Goal: Transaction & Acquisition: Purchase product/service

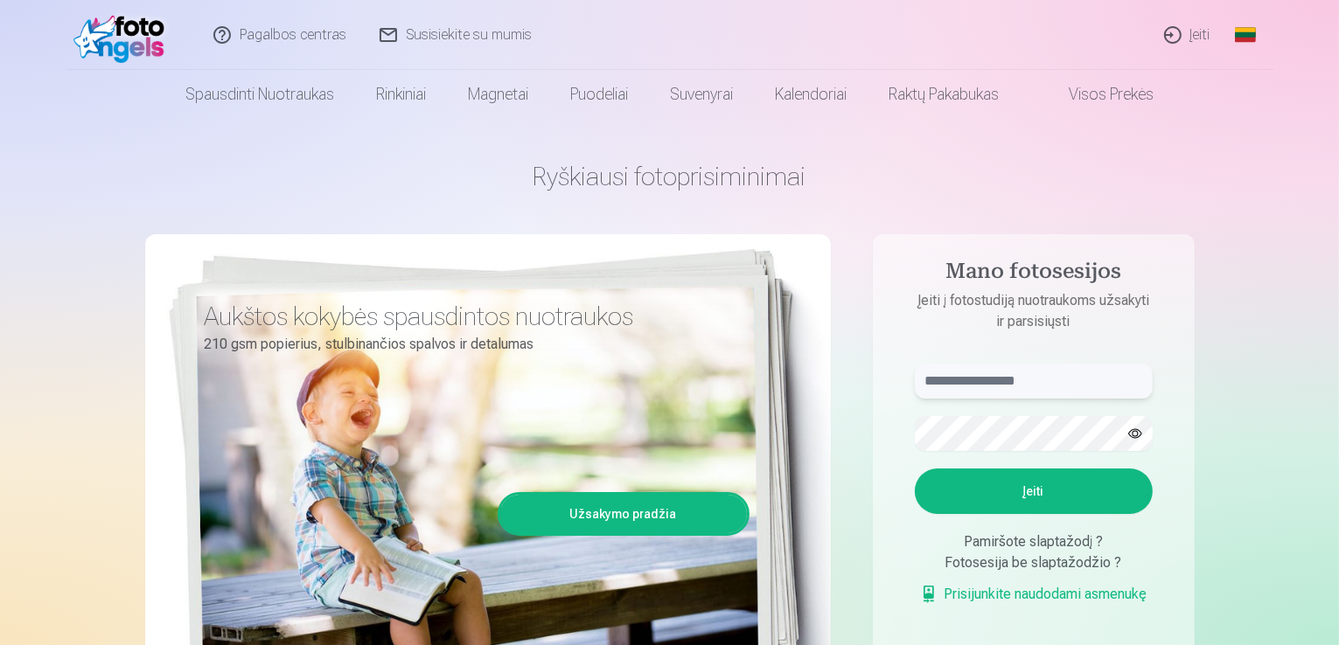
click at [1020, 372] on input "text" at bounding box center [1034, 381] width 238 height 35
type input "**********"
click at [1137, 437] on button "button" at bounding box center [1134, 433] width 33 height 33
click at [1034, 490] on button "Įeiti" at bounding box center [1034, 491] width 238 height 45
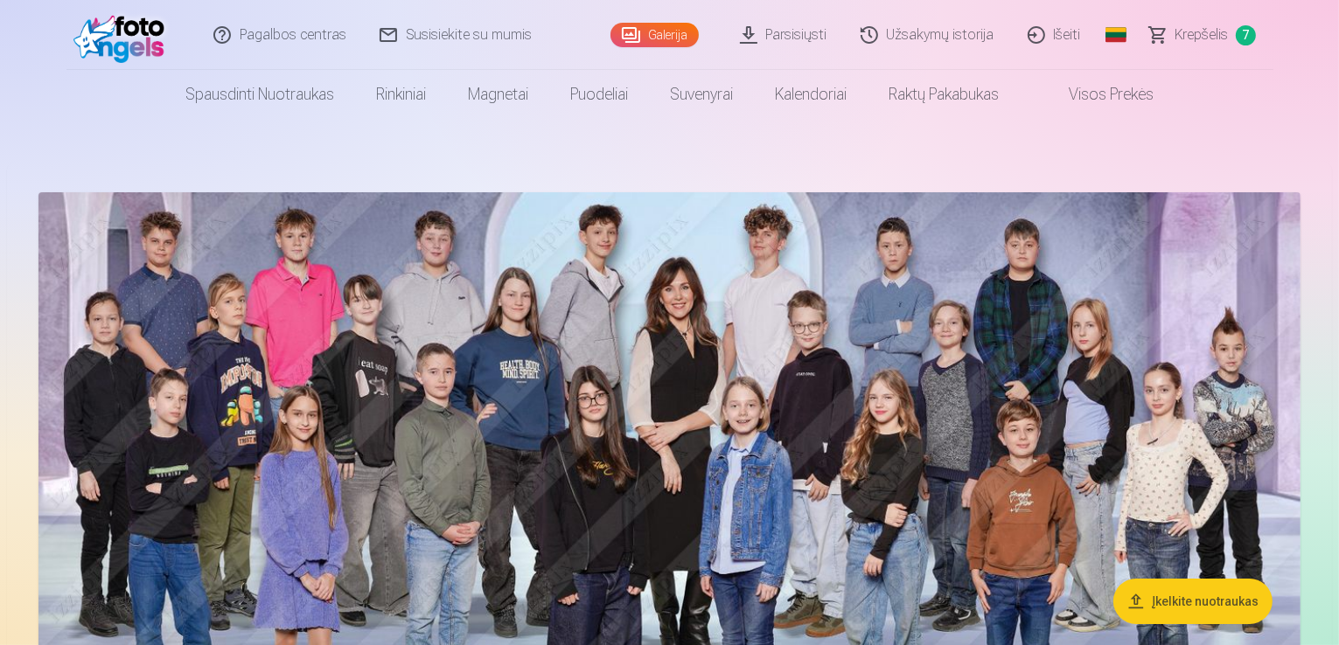
drag, startPoint x: 1201, startPoint y: 38, endPoint x: 1200, endPoint y: 48, distance: 9.8
click at [1201, 39] on span "Krepšelis" at bounding box center [1201, 34] width 53 height 21
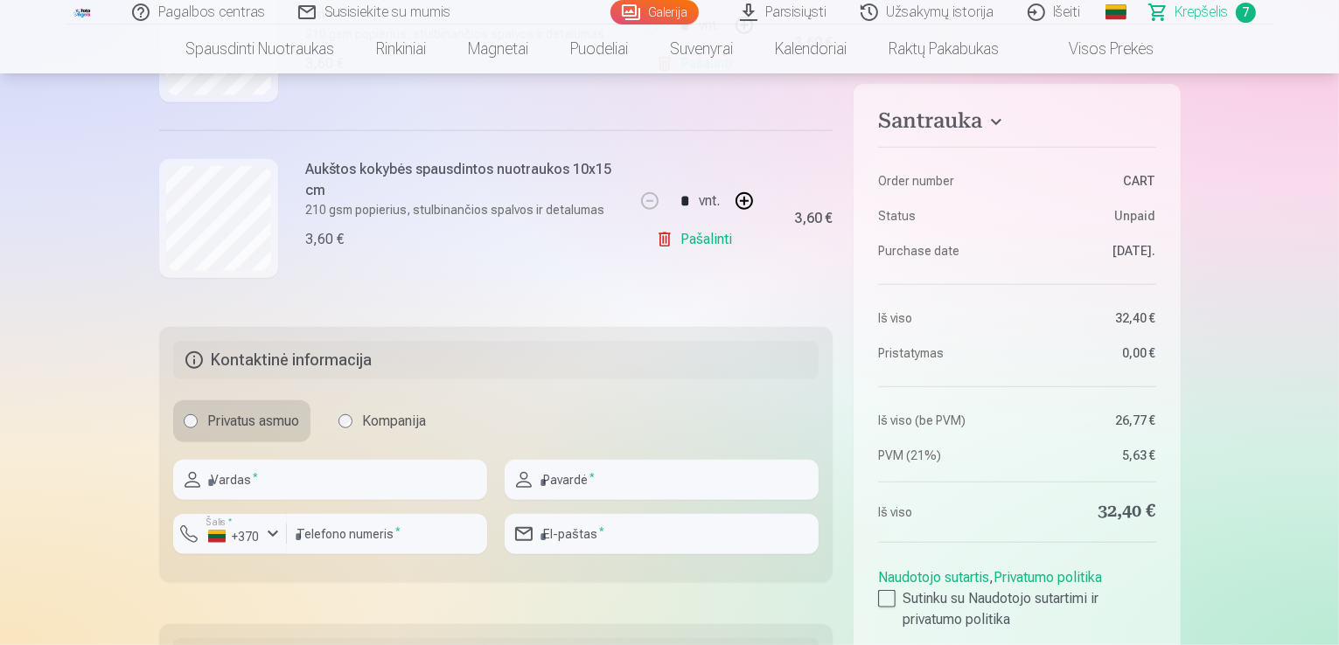
scroll to position [1486, 0]
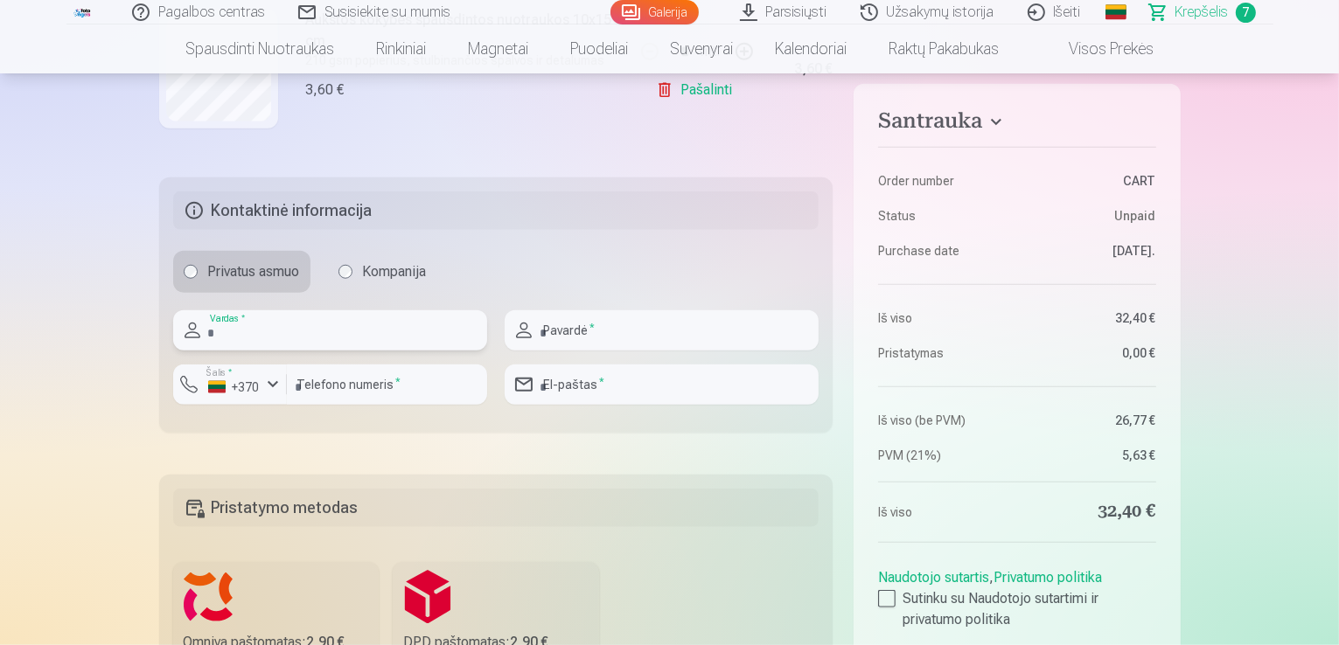
click at [264, 324] on input "text" at bounding box center [330, 330] width 314 height 40
type input "*"
type input "******"
click at [588, 331] on input "text" at bounding box center [662, 330] width 314 height 40
type input "*********"
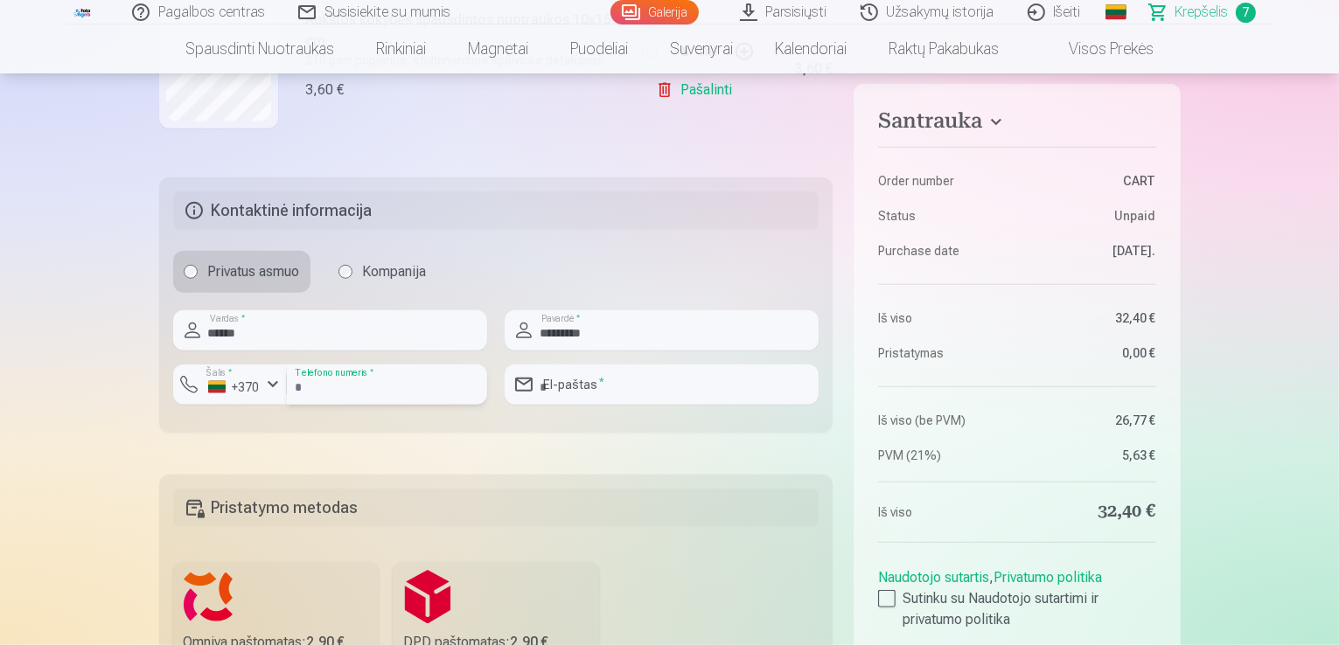
click at [364, 379] on input "number" at bounding box center [387, 385] width 200 height 40
type input "********"
click at [634, 386] on input "email" at bounding box center [662, 385] width 314 height 40
type input "**********"
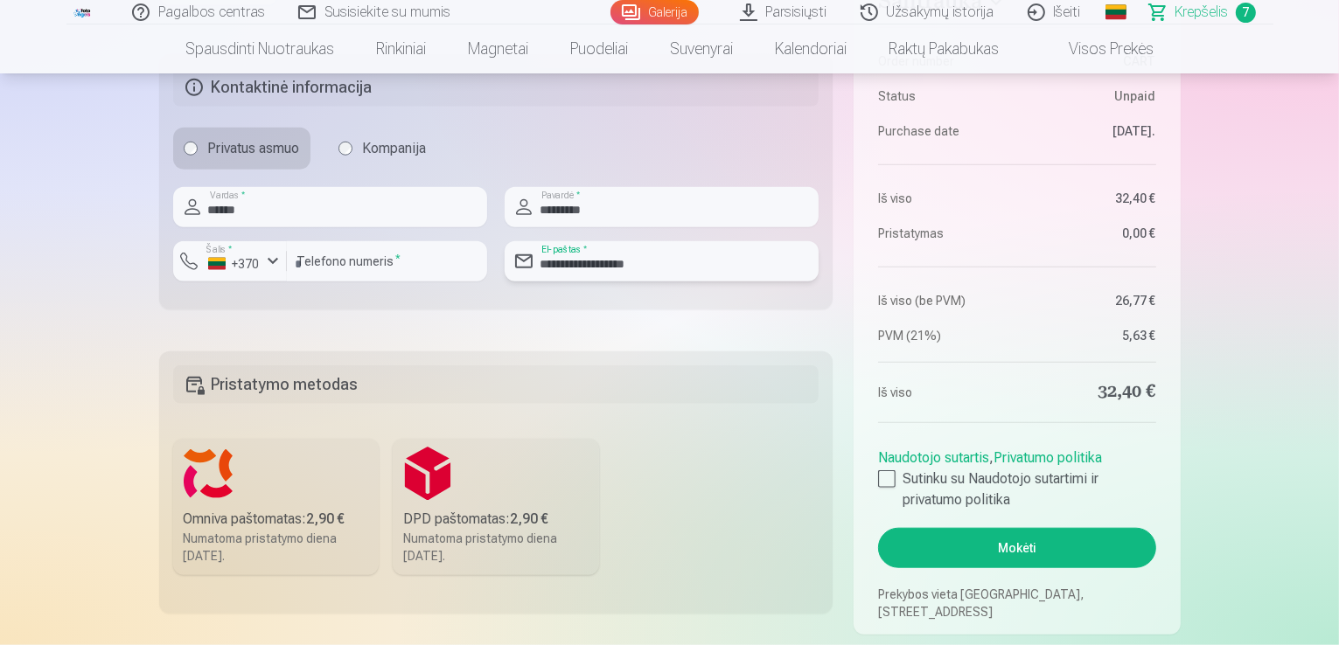
scroll to position [1661, 0]
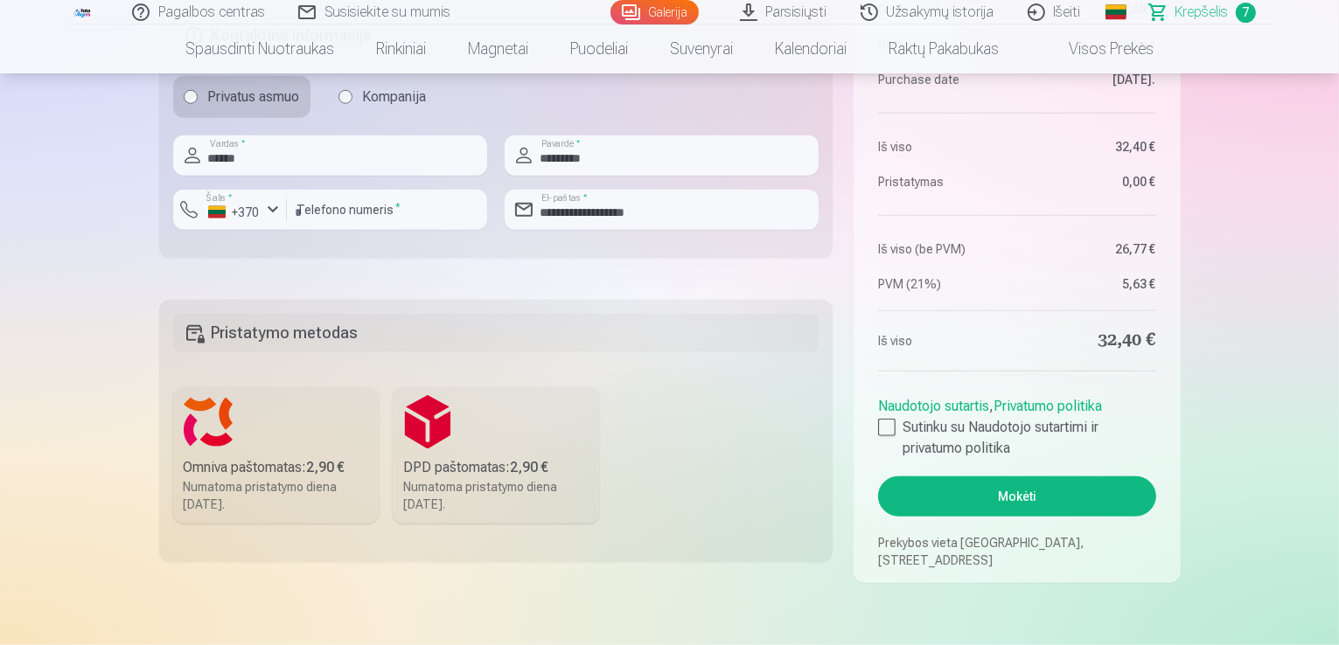
click at [217, 428] on label "Omniva paštomatas : 2,90 € Numatoma pristatymo diena [DATE]." at bounding box center [276, 455] width 206 height 136
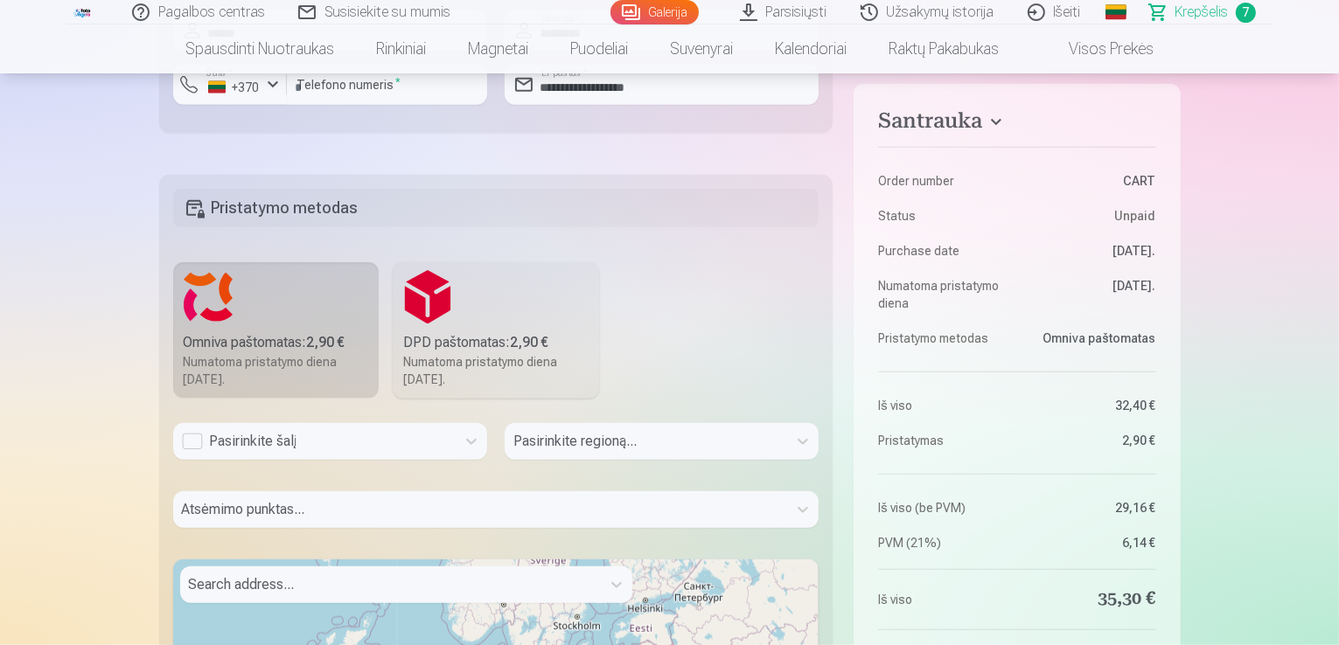
scroll to position [1924, 0]
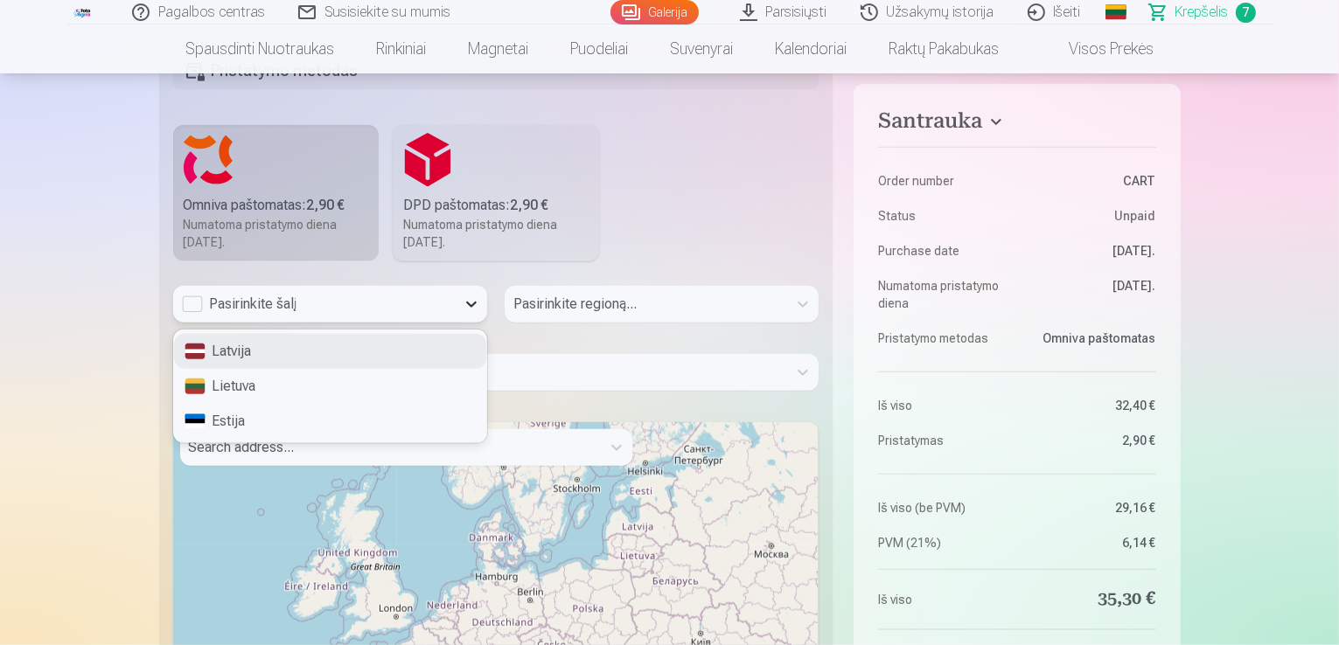
click at [472, 302] on icon at bounding box center [471, 304] width 17 height 17
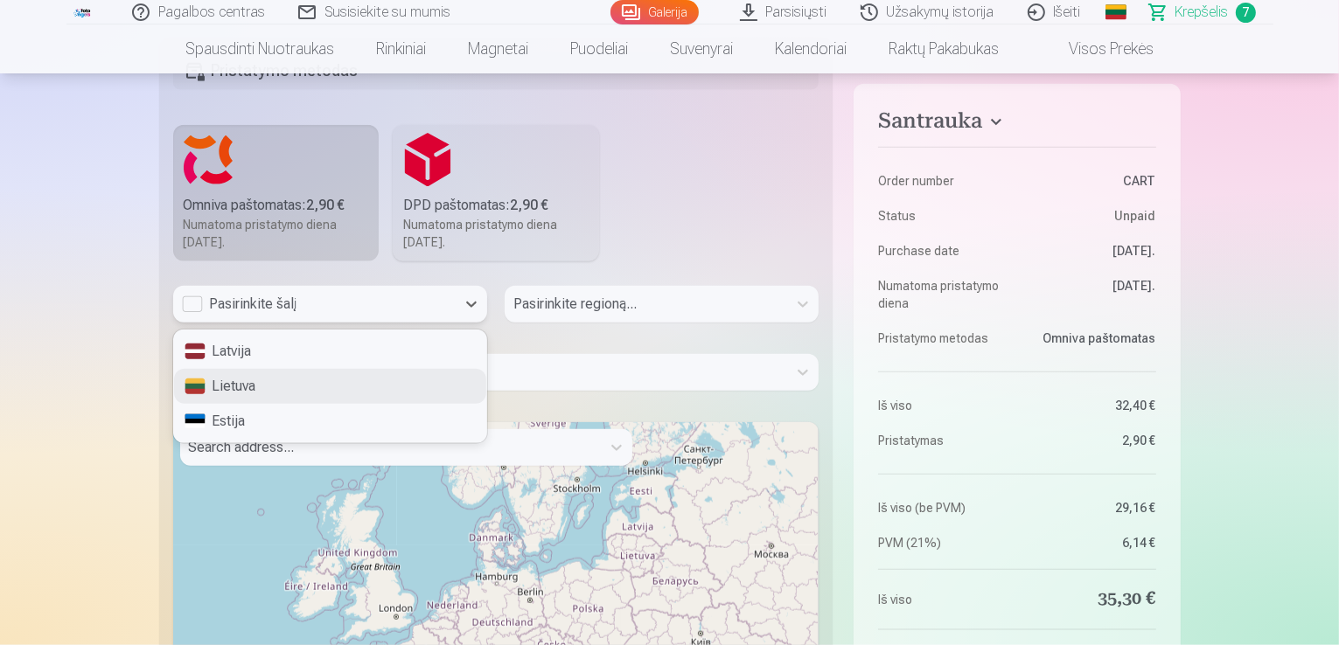
click at [231, 382] on div "Lietuva" at bounding box center [330, 386] width 312 height 35
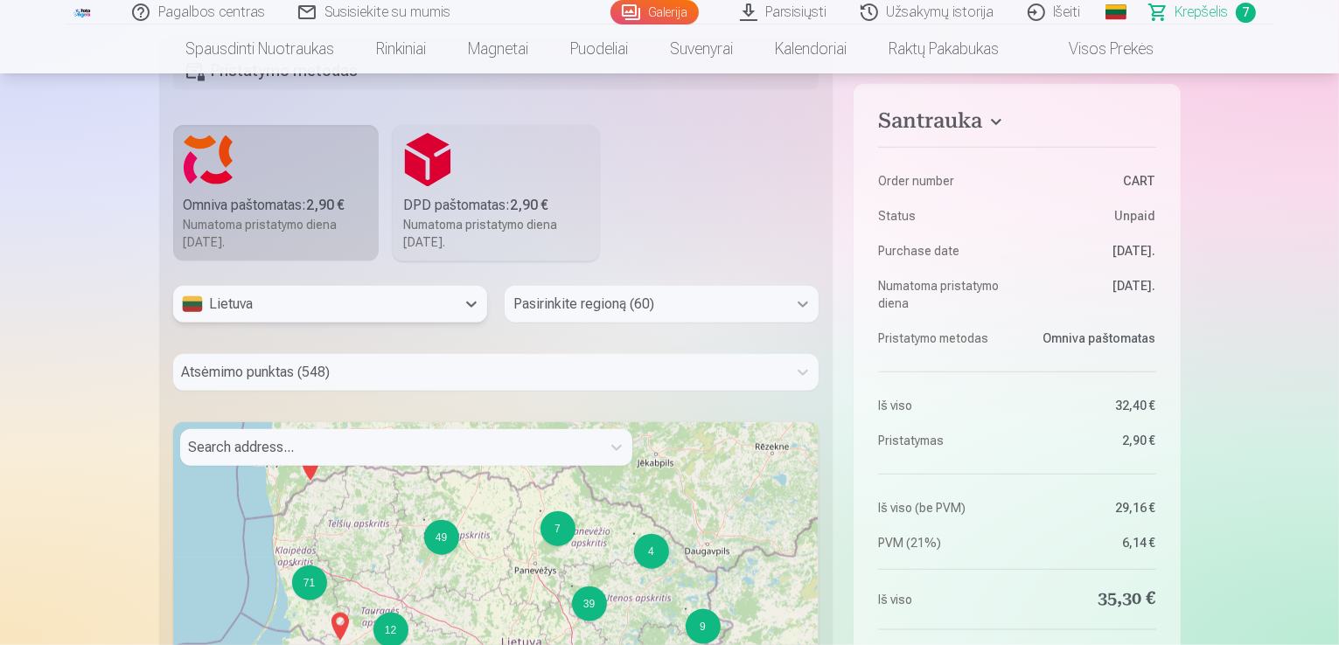
click at [804, 302] on icon at bounding box center [802, 304] width 17 height 17
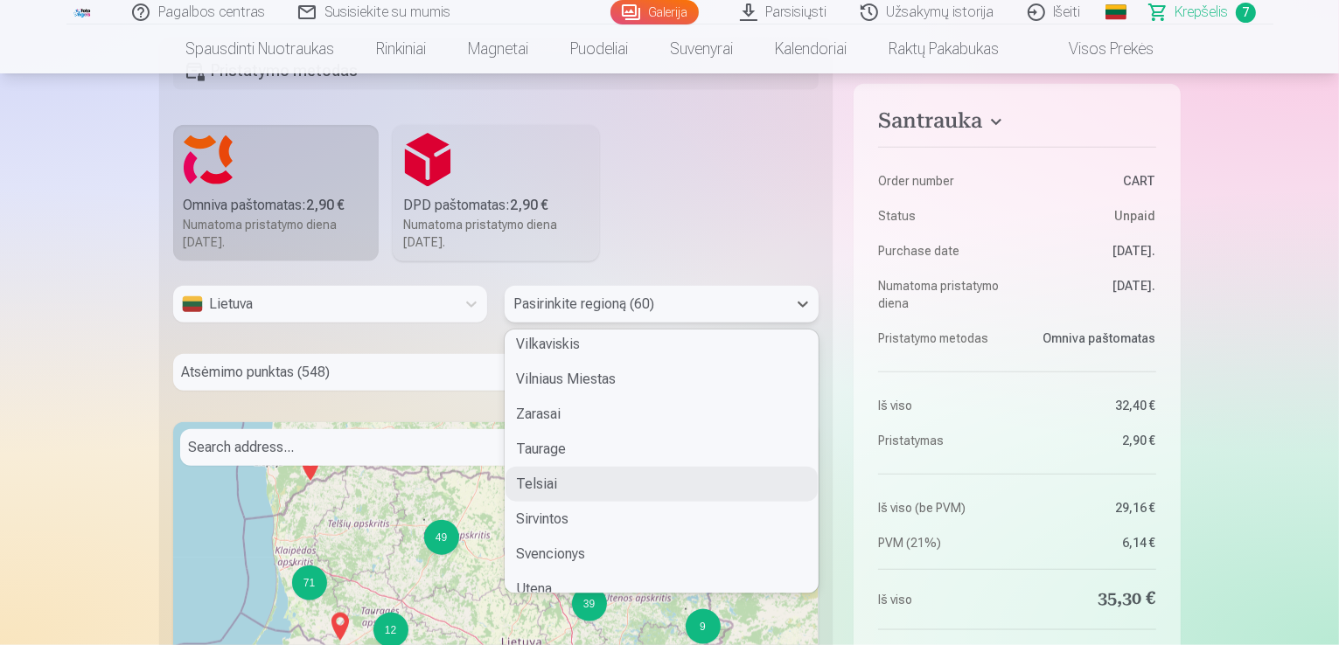
scroll to position [1486, 0]
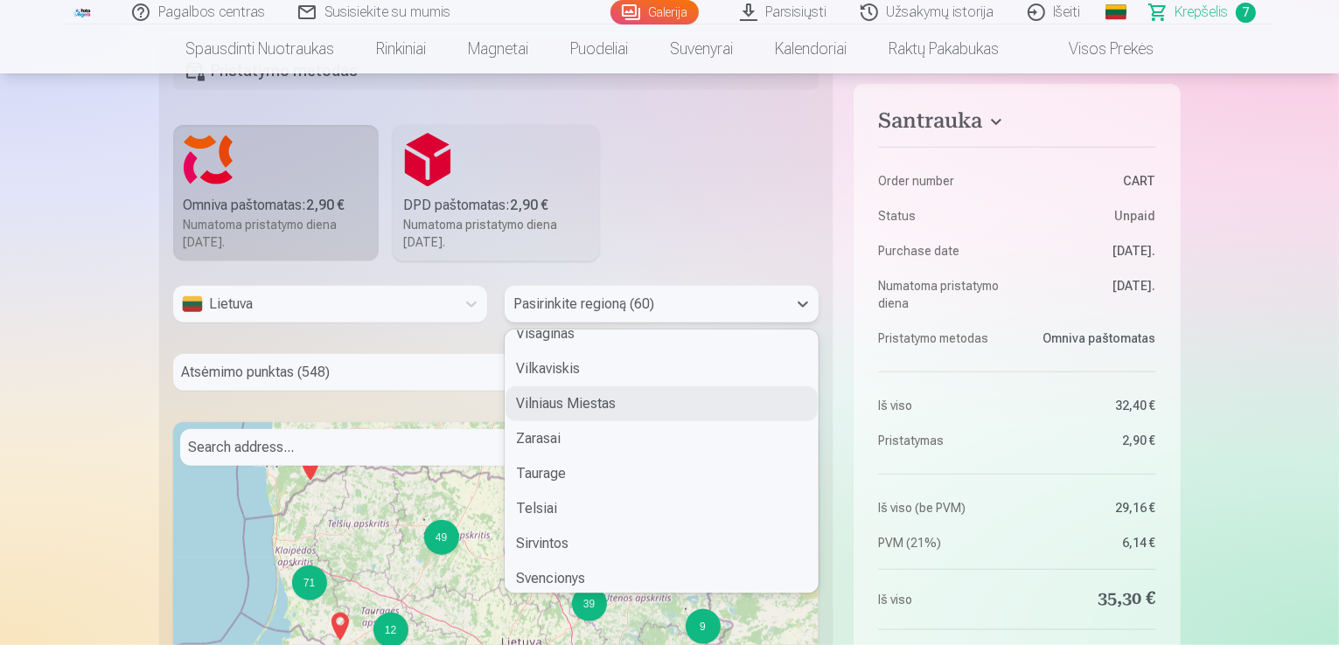
click at [584, 405] on div "Vilniaus Miestas" at bounding box center [661, 403] width 312 height 35
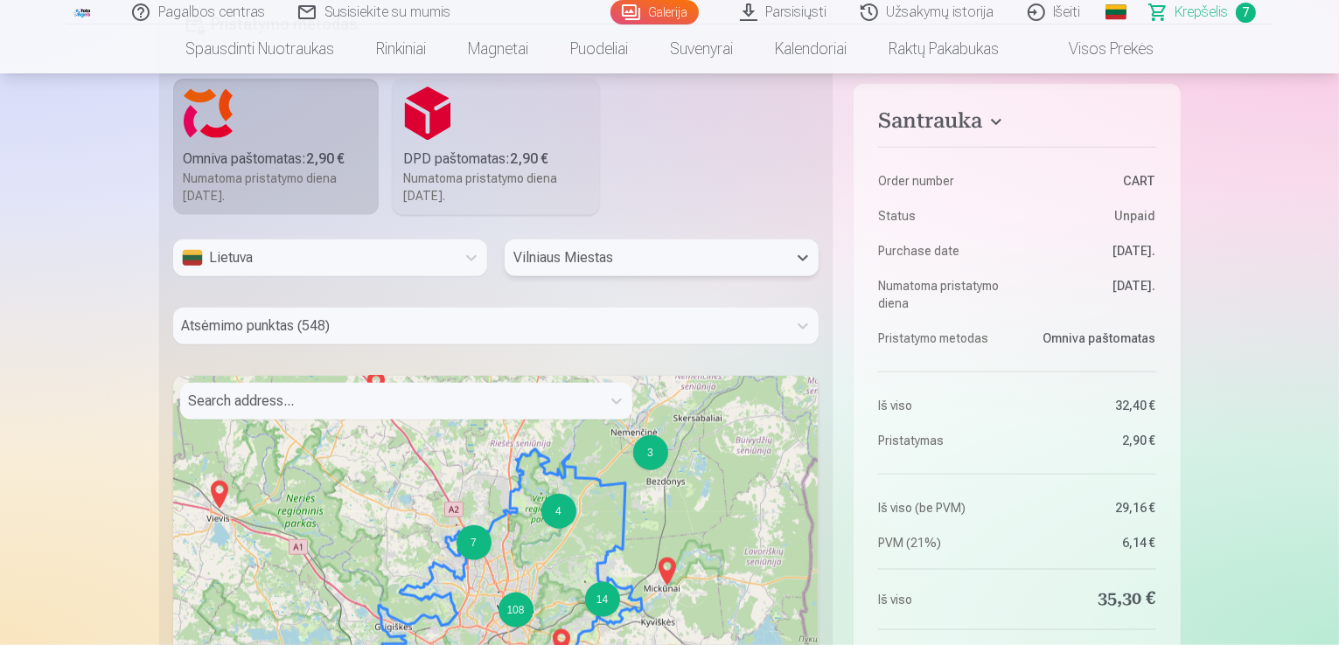
scroll to position [2011, 0]
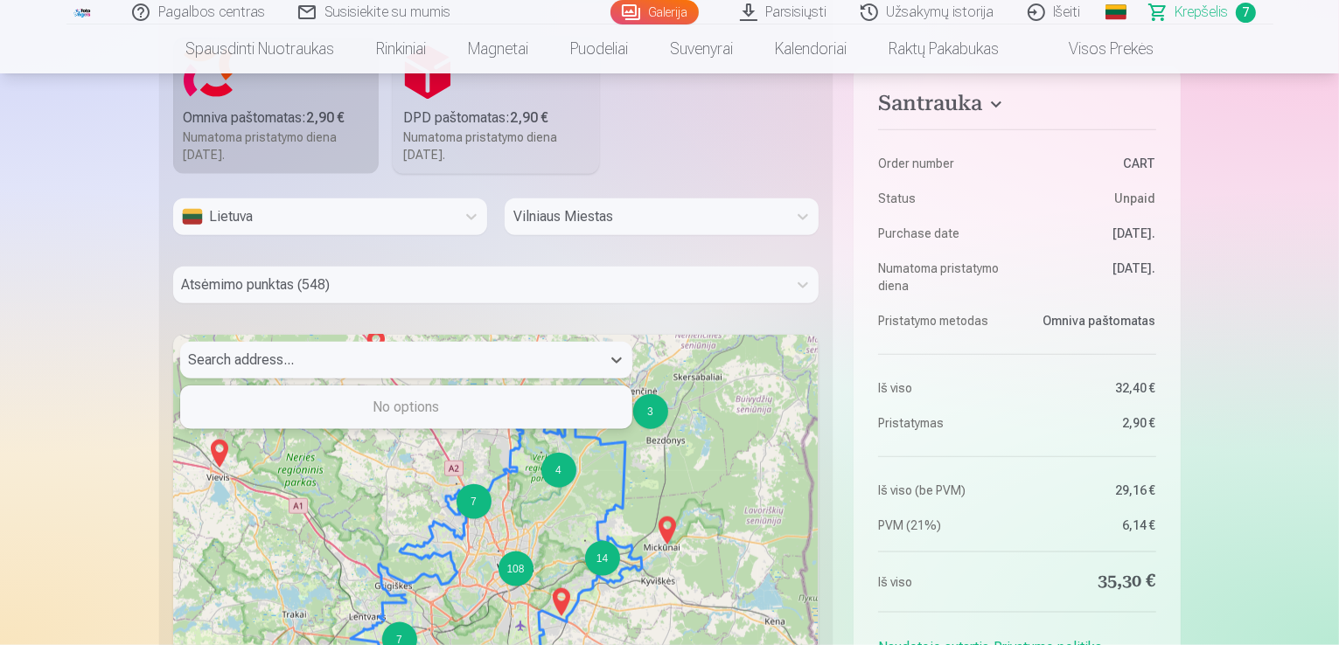
click at [541, 355] on div at bounding box center [390, 360] width 403 height 24
type input "********"
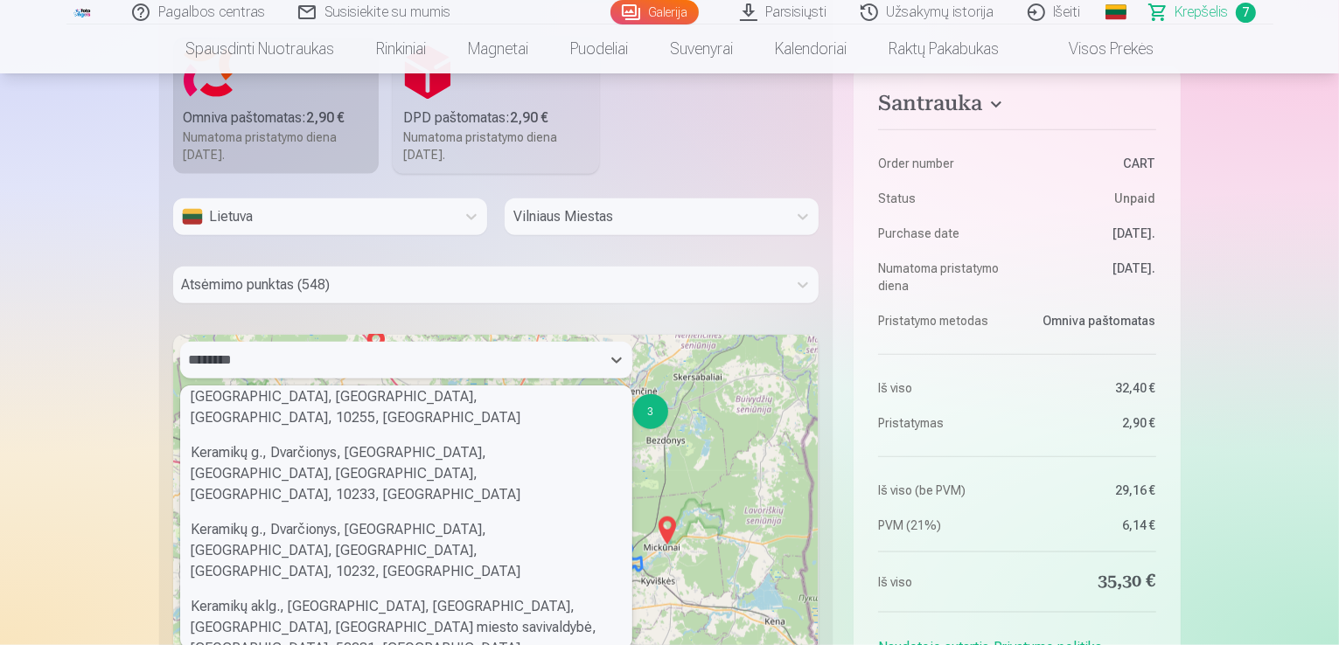
scroll to position [42, 0]
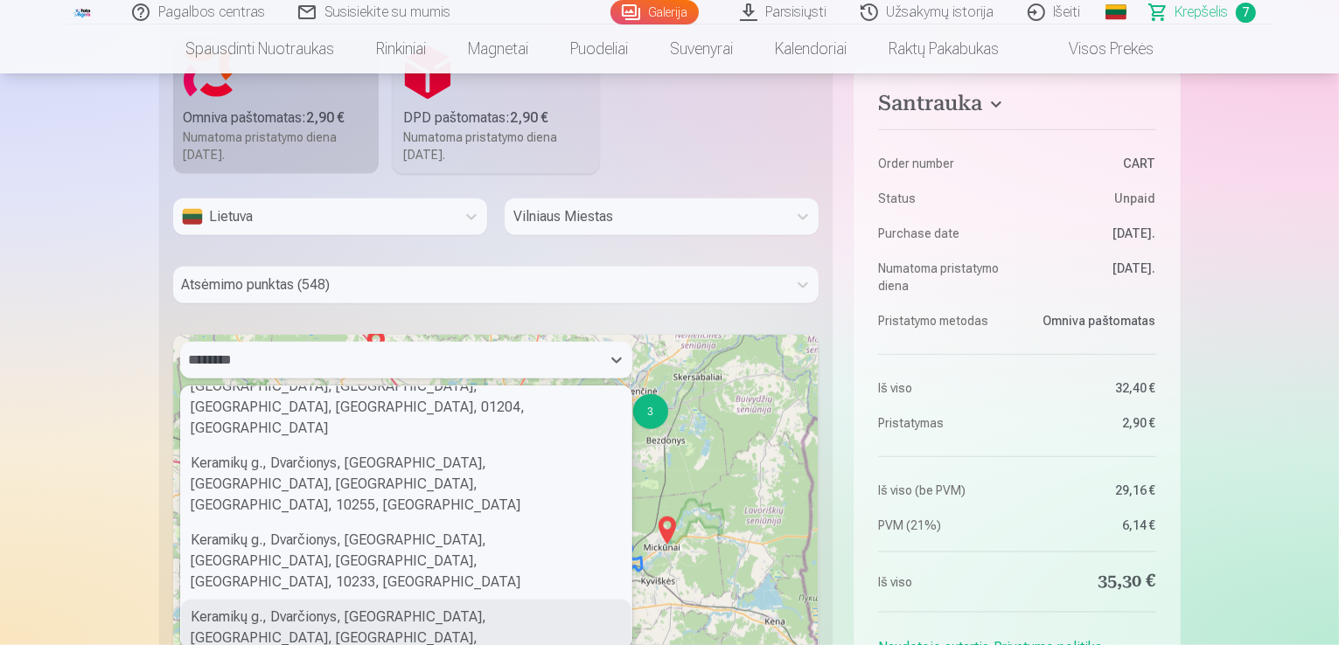
click at [477, 600] on div "Keramikų g., Dvarčionys, [GEOGRAPHIC_DATA], [GEOGRAPHIC_DATA], [GEOGRAPHIC_DATA…" at bounding box center [406, 638] width 450 height 77
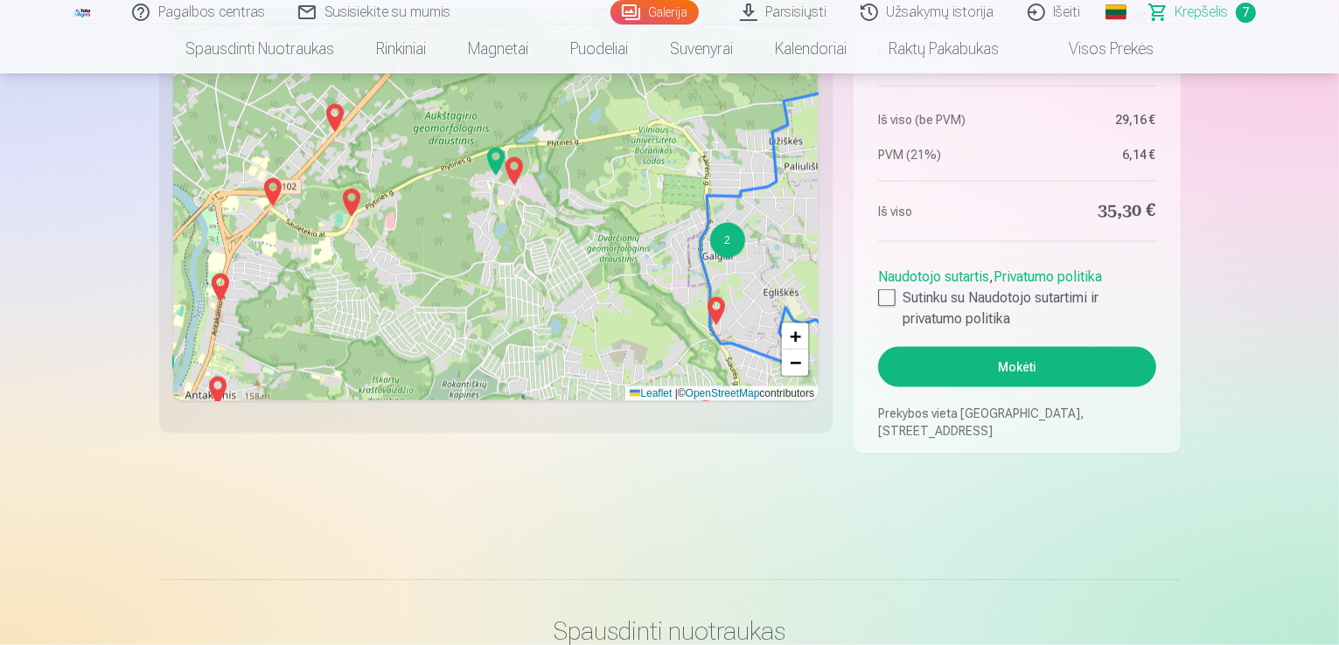
scroll to position [2273, 0]
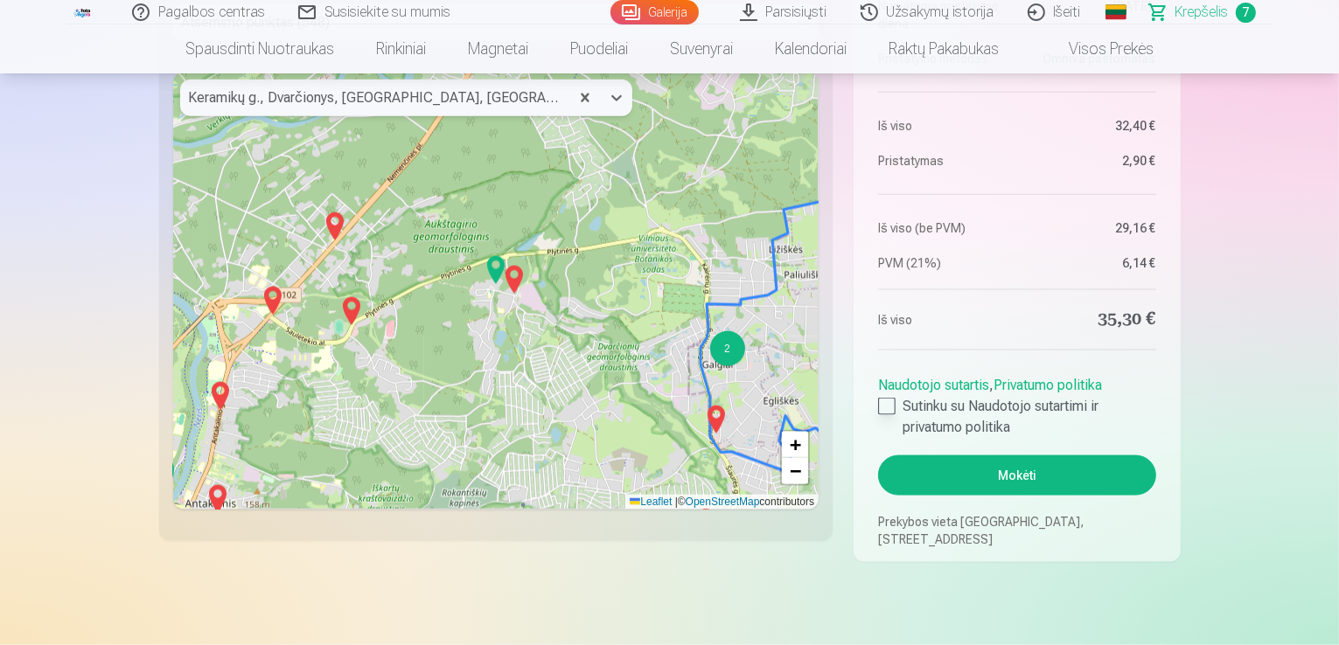
click at [885, 405] on div at bounding box center [886, 406] width 17 height 17
click at [1047, 476] on button "Mokėti" at bounding box center [1016, 476] width 277 height 40
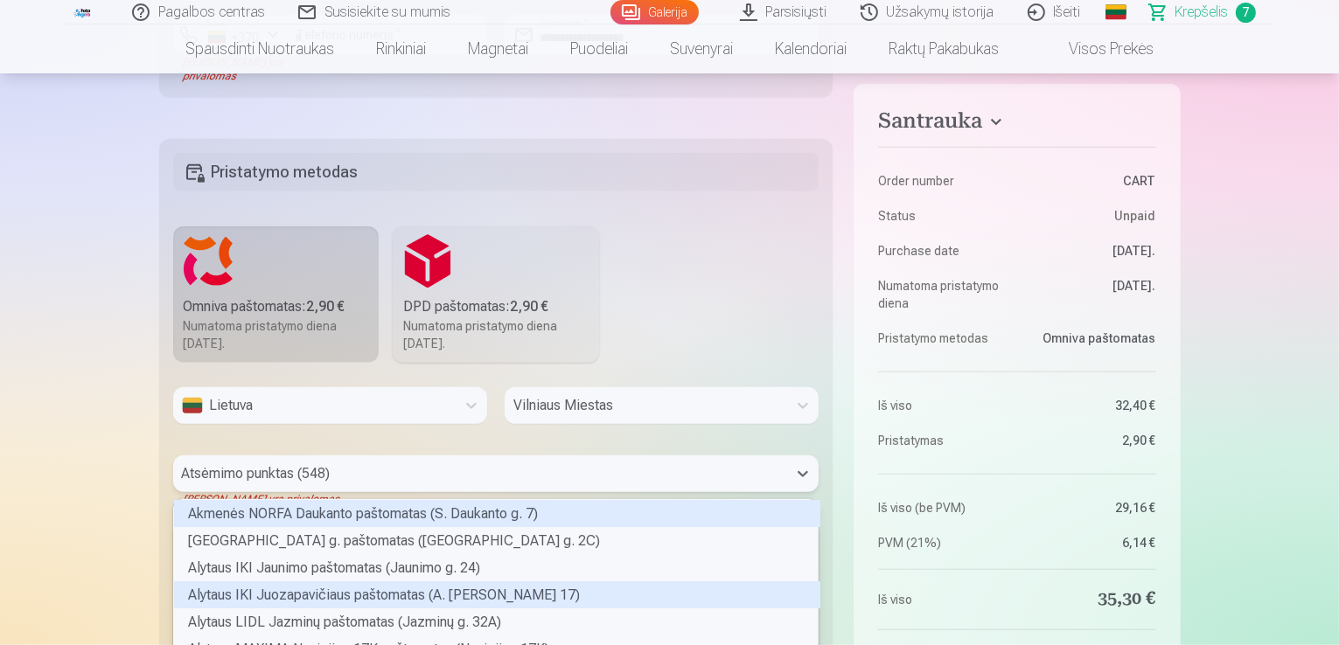
scroll to position [1959, 0]
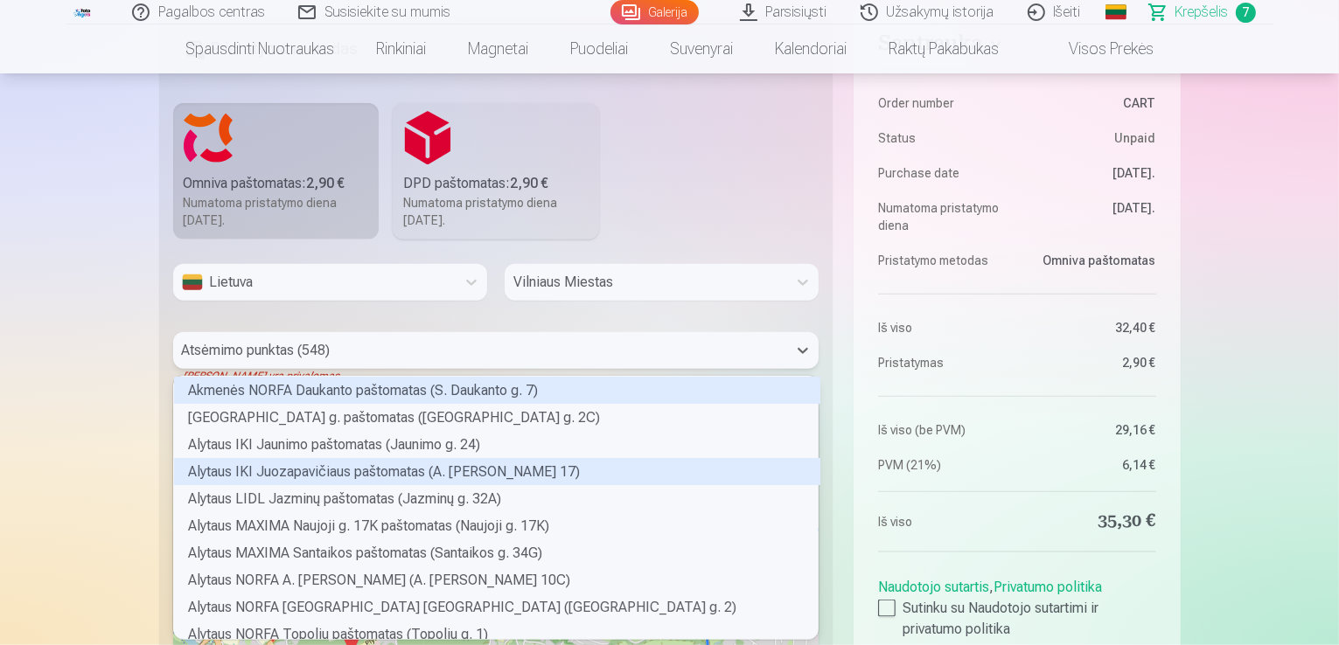
click at [808, 369] on div "548 results available. Use Up and Down to choose options, press Enter to select…" at bounding box center [496, 350] width 646 height 37
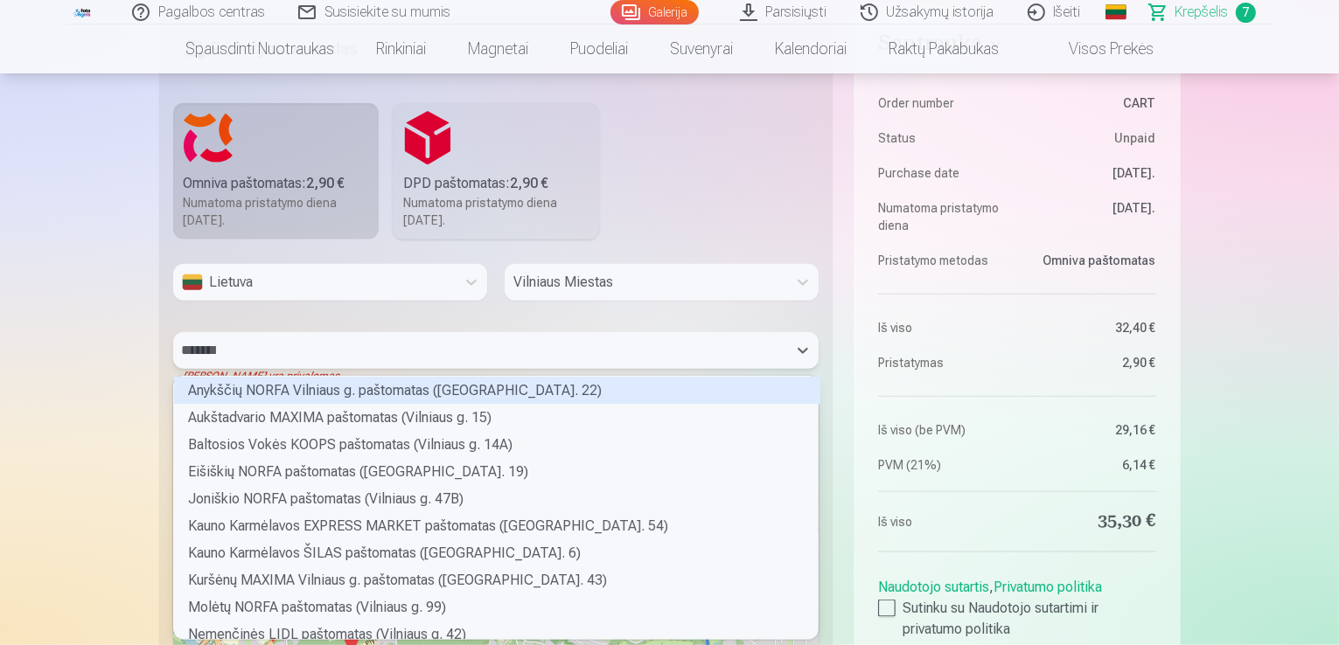
type input "********"
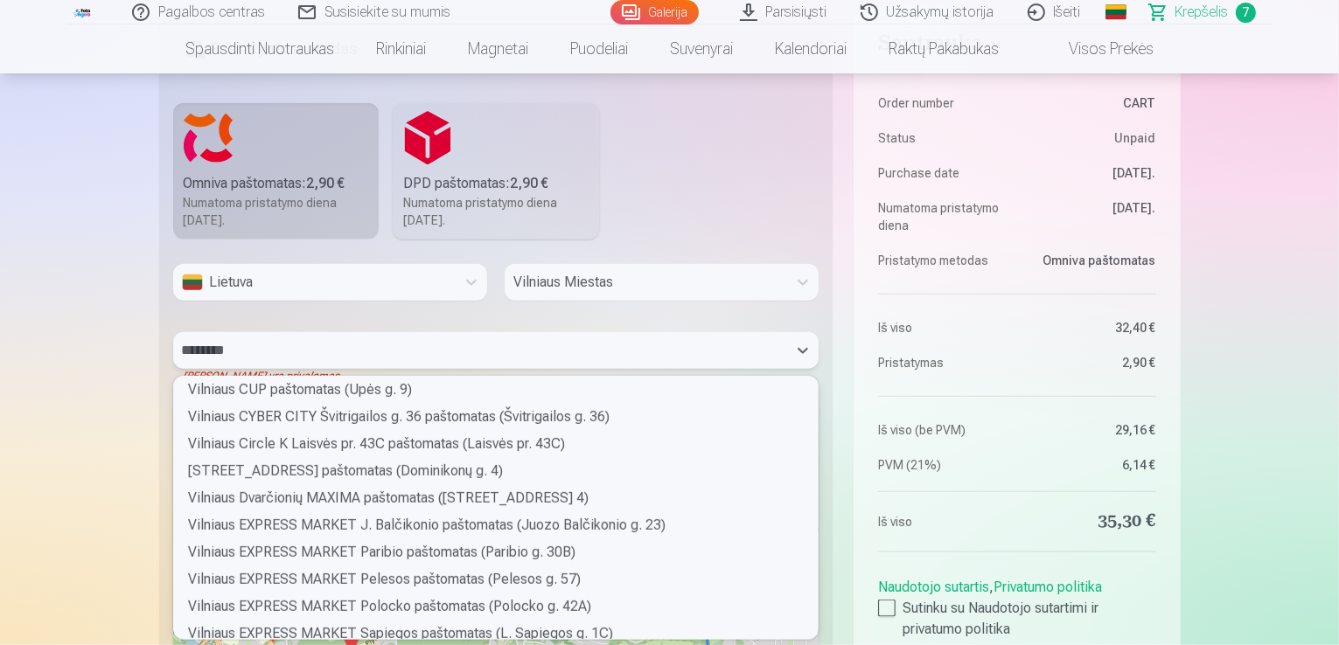
scroll to position [787, 0]
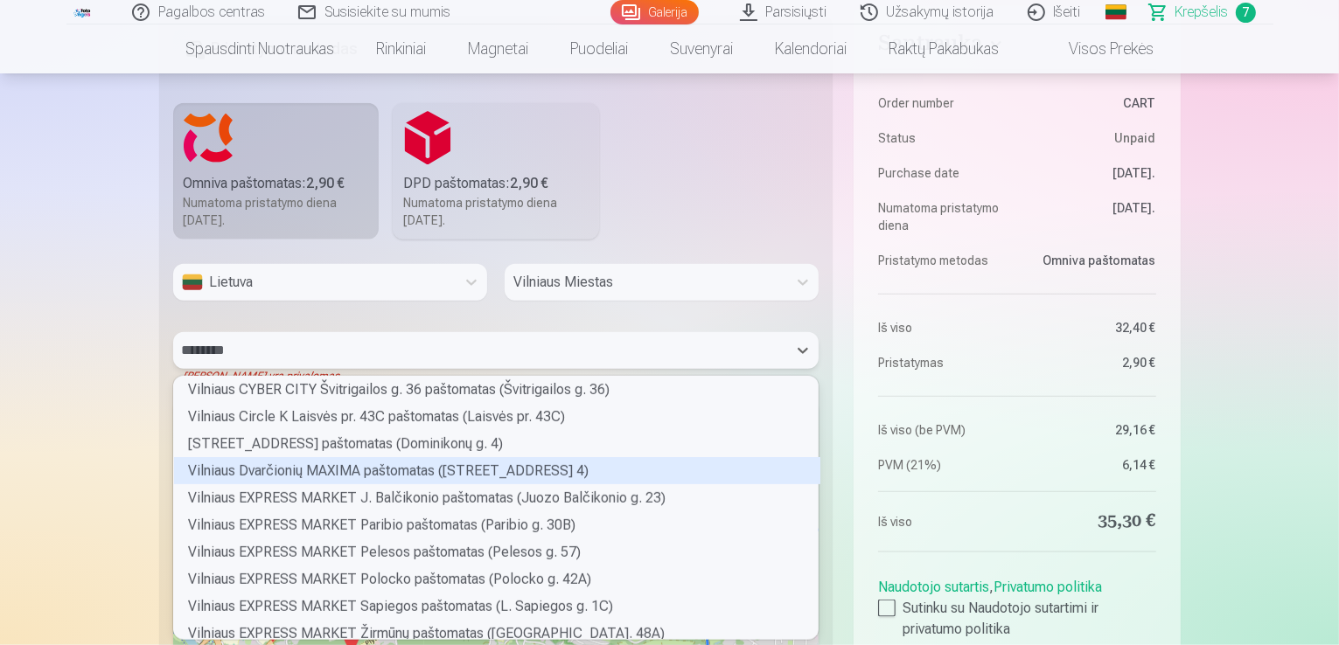
click at [405, 466] on div "Vilniaus Dvarčionių MAXIMA paštomatas ([STREET_ADDRESS] 4)" at bounding box center [497, 470] width 646 height 27
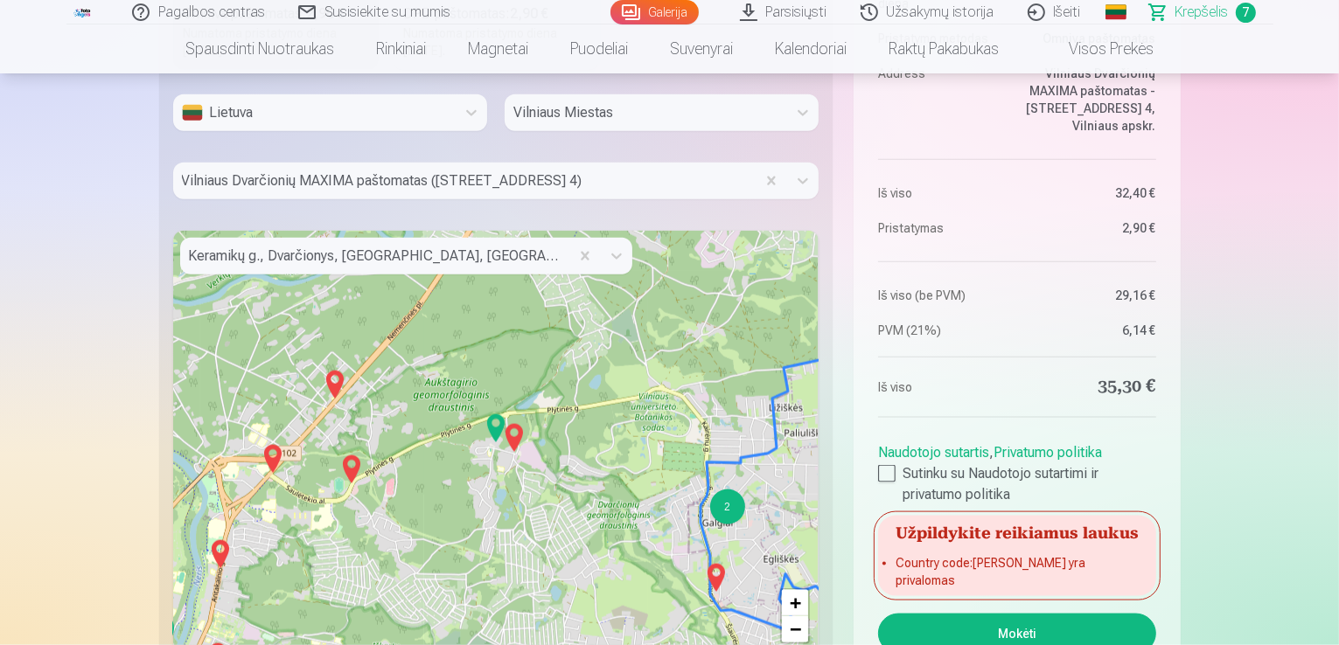
scroll to position [2222, 0]
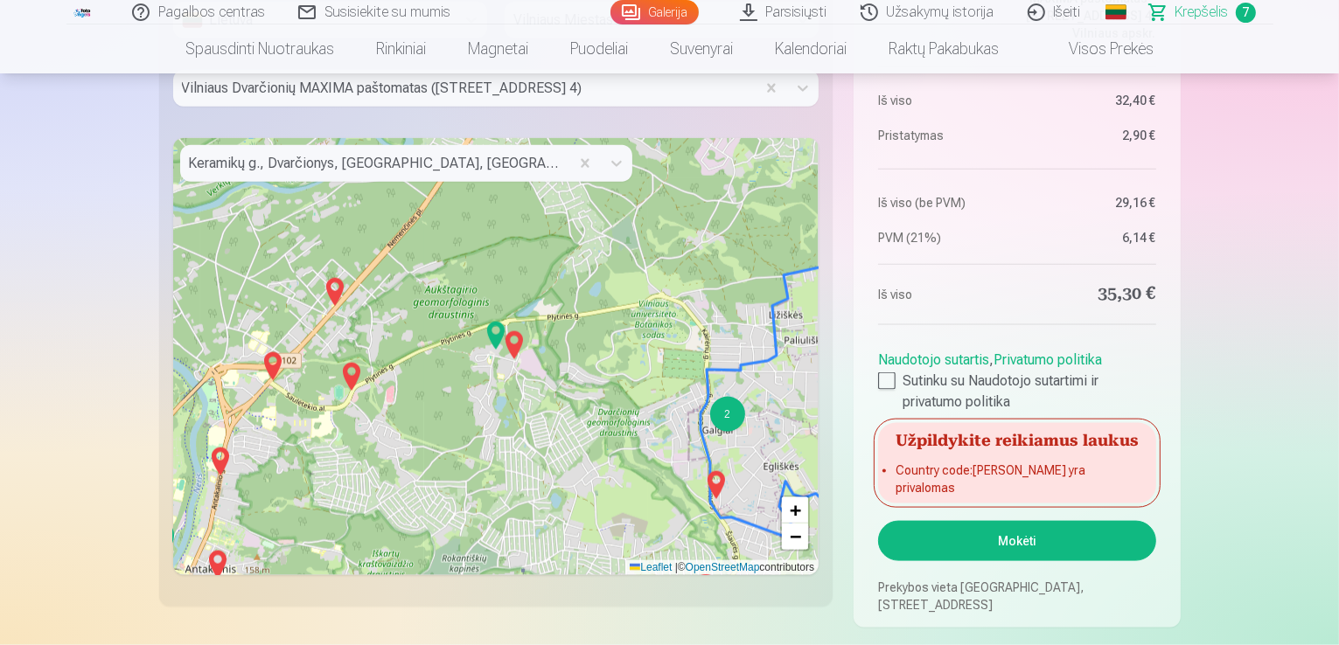
click at [999, 541] on button "Mokėti" at bounding box center [1016, 541] width 277 height 40
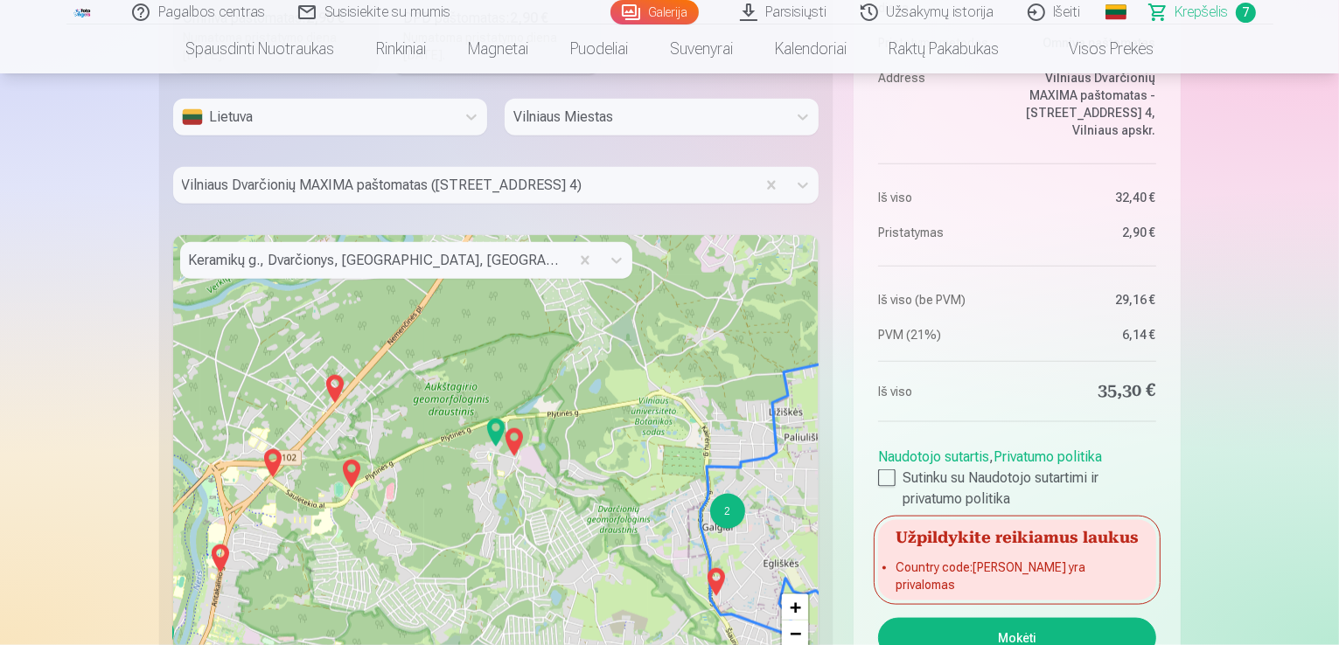
scroll to position [2047, 0]
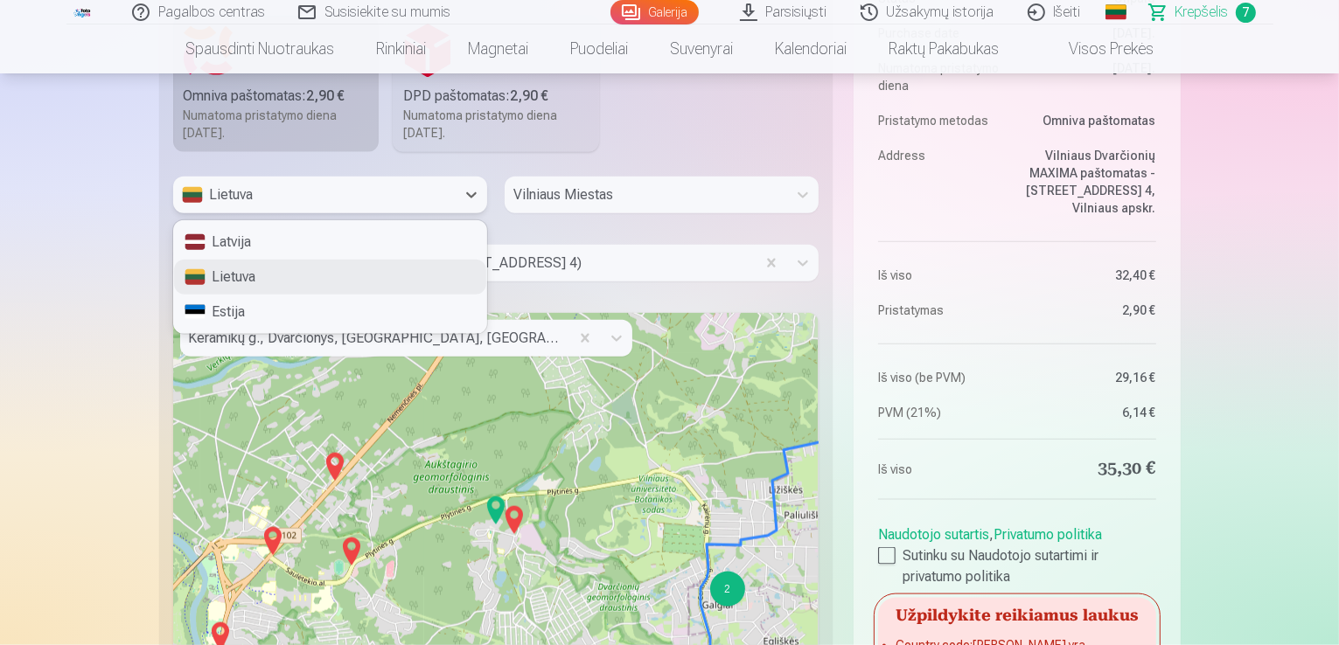
click at [280, 189] on div "Lietuva" at bounding box center [314, 194] width 265 height 21
click at [237, 278] on div "Lietuva" at bounding box center [330, 277] width 312 height 35
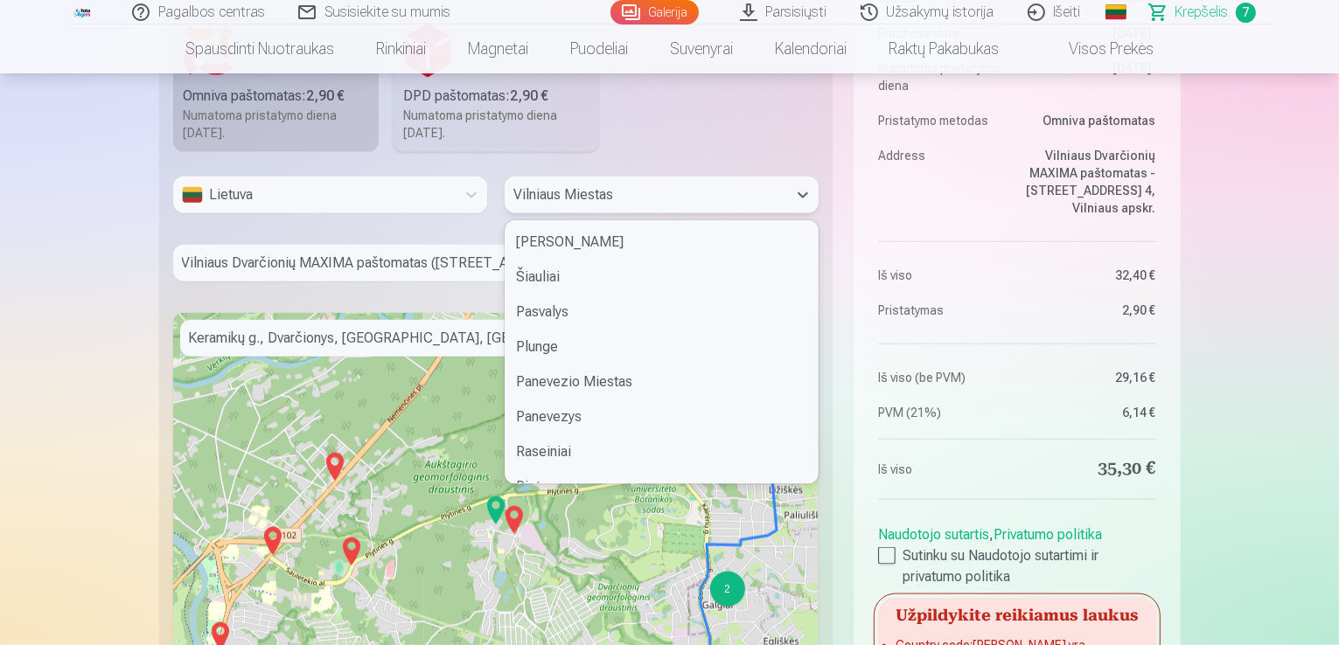
click at [644, 196] on div at bounding box center [645, 195] width 265 height 24
drag, startPoint x: 551, startPoint y: 347, endPoint x: 567, endPoint y: 351, distance: 16.1
click at [550, 347] on div "[GEOGRAPHIC_DATA]" at bounding box center [661, 349] width 312 height 35
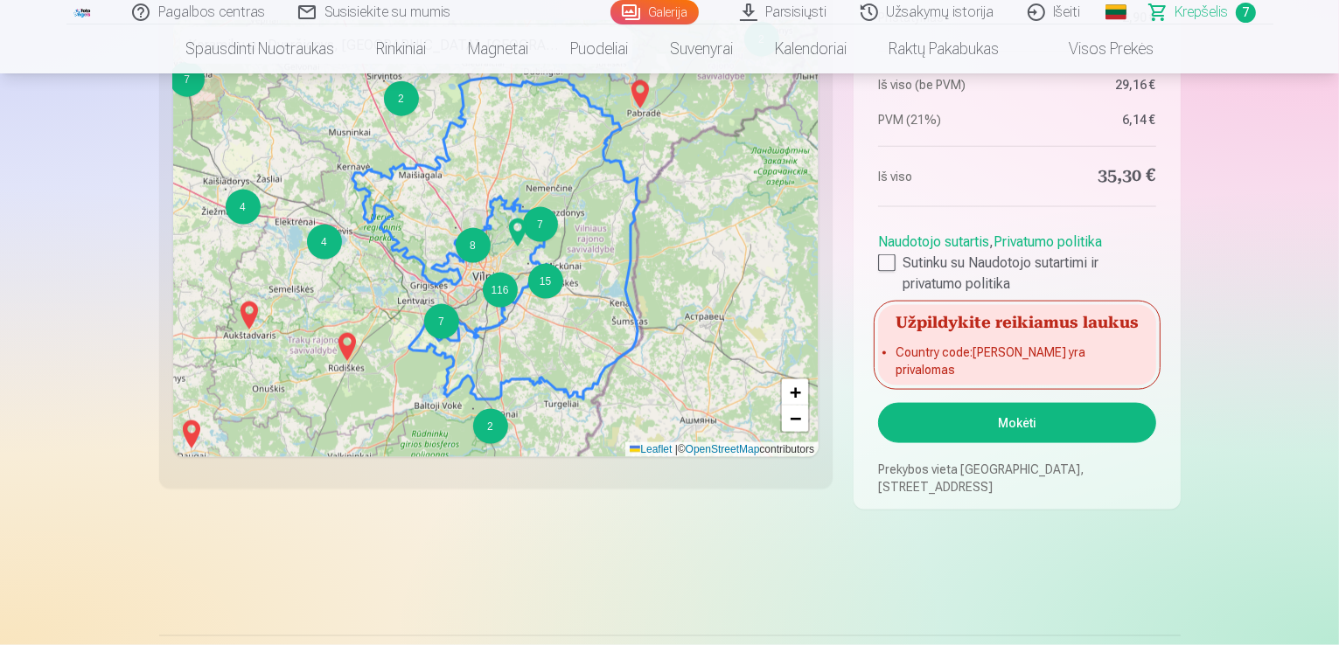
scroll to position [2309, 0]
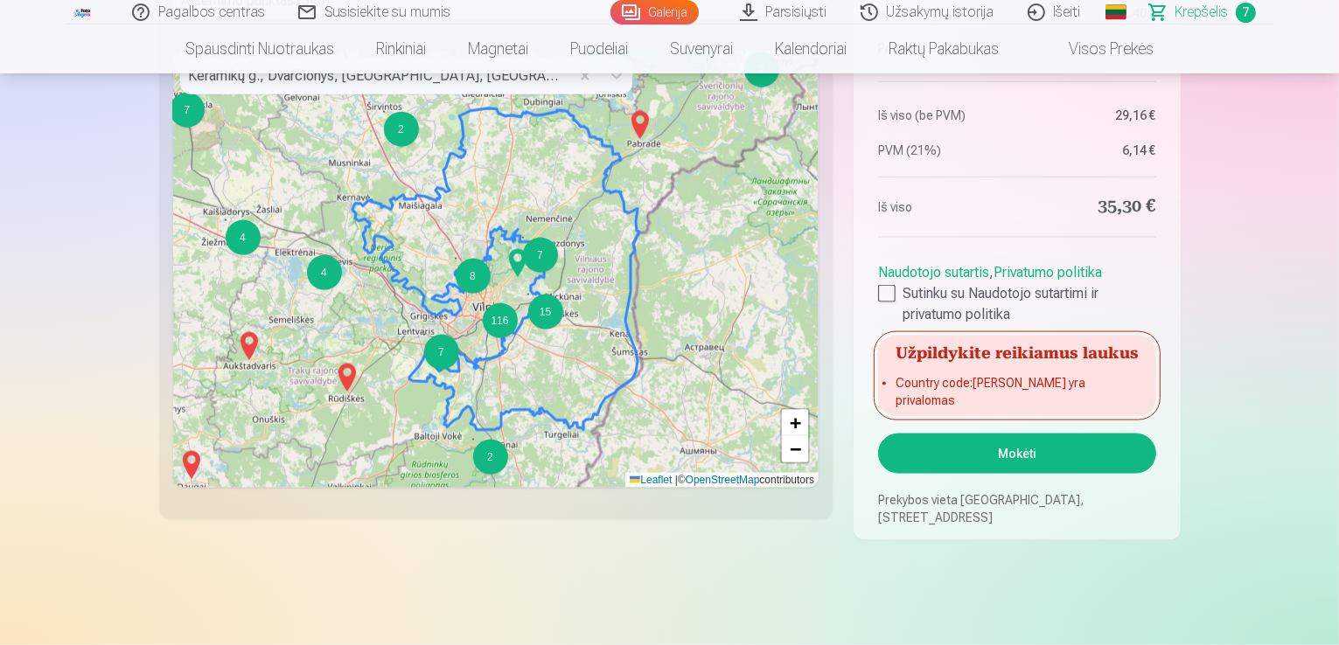
click at [1036, 463] on button "Mokėti" at bounding box center [1016, 454] width 277 height 40
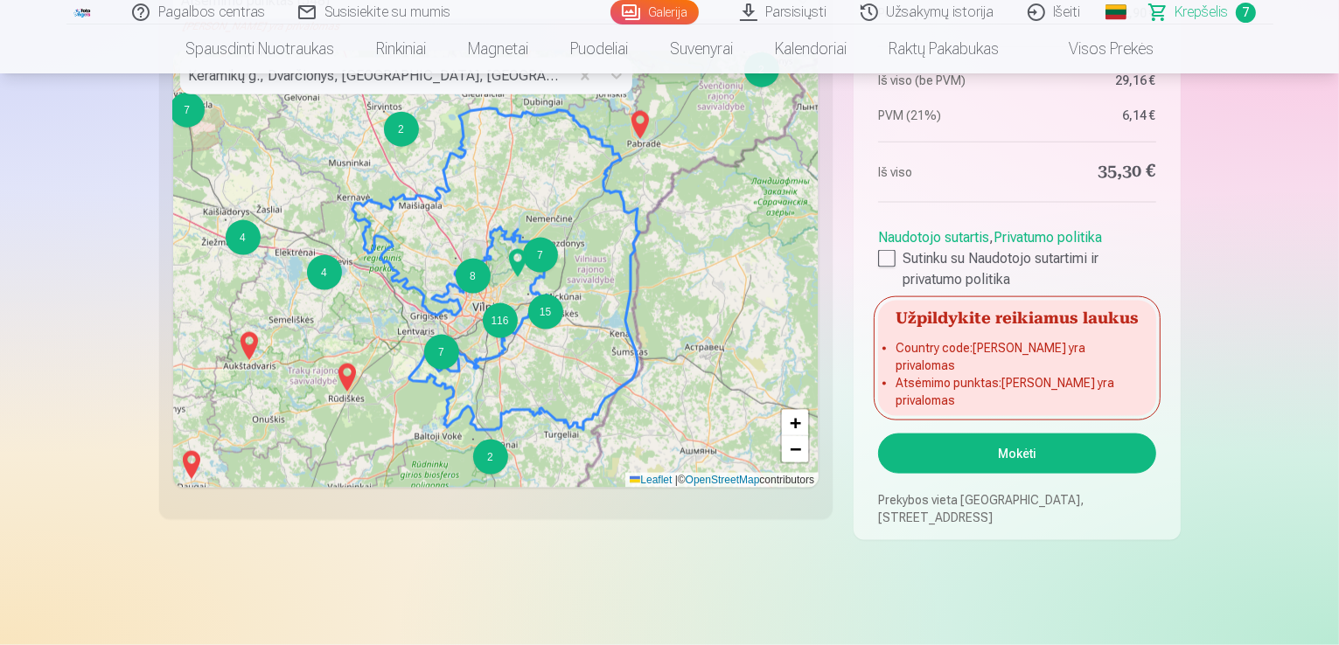
click at [516, 263] on img at bounding box center [518, 263] width 28 height 42
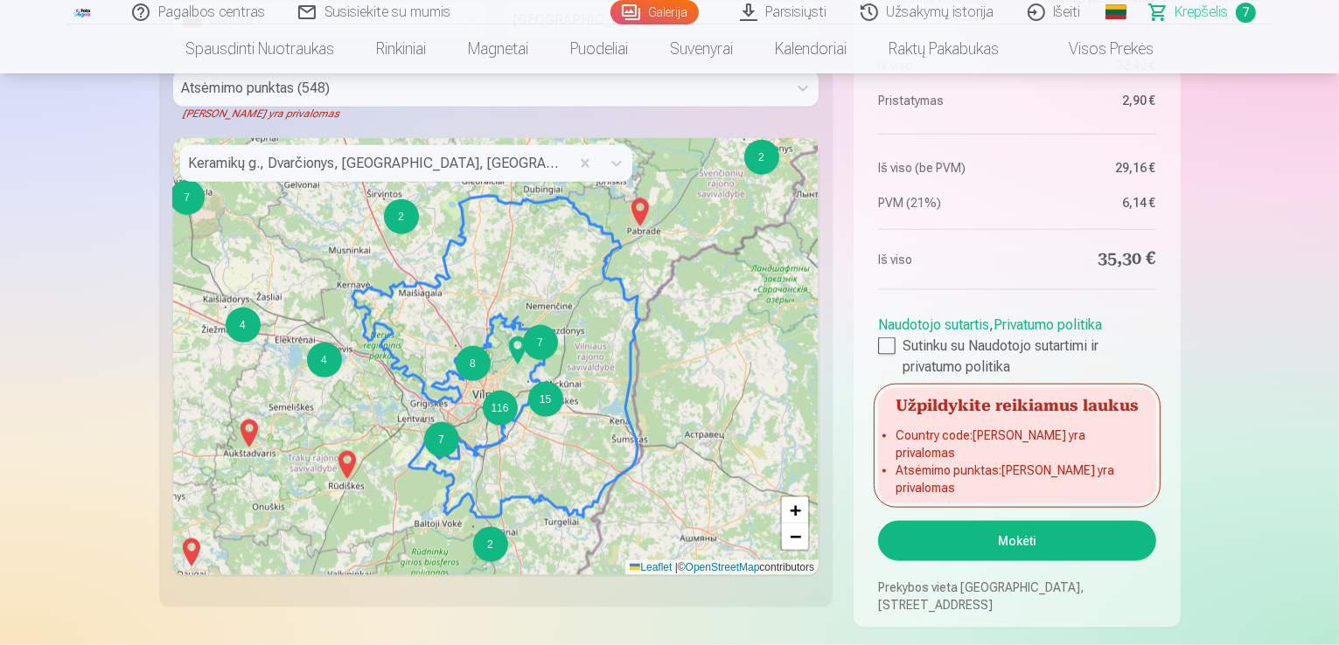
click at [346, 164] on div at bounding box center [375, 163] width 372 height 24
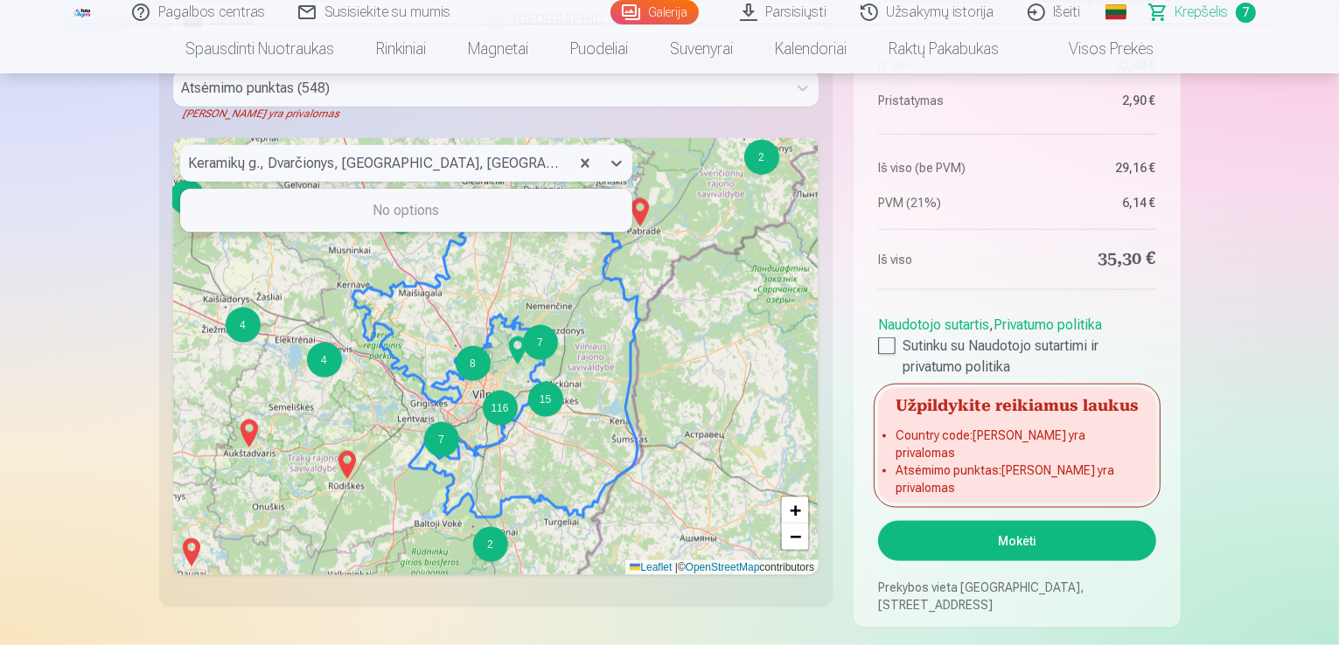
click at [476, 157] on div at bounding box center [375, 163] width 372 height 24
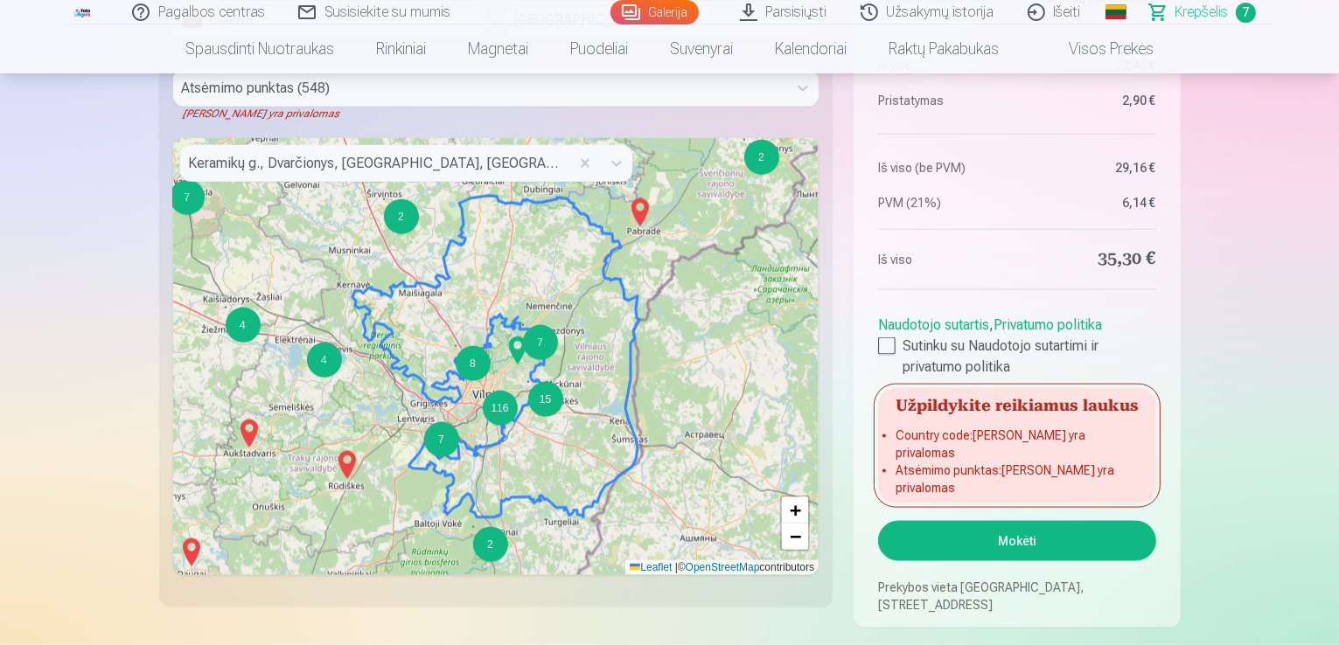
click at [516, 353] on img at bounding box center [518, 351] width 28 height 42
click at [516, 352] on img at bounding box center [518, 351] width 28 height 42
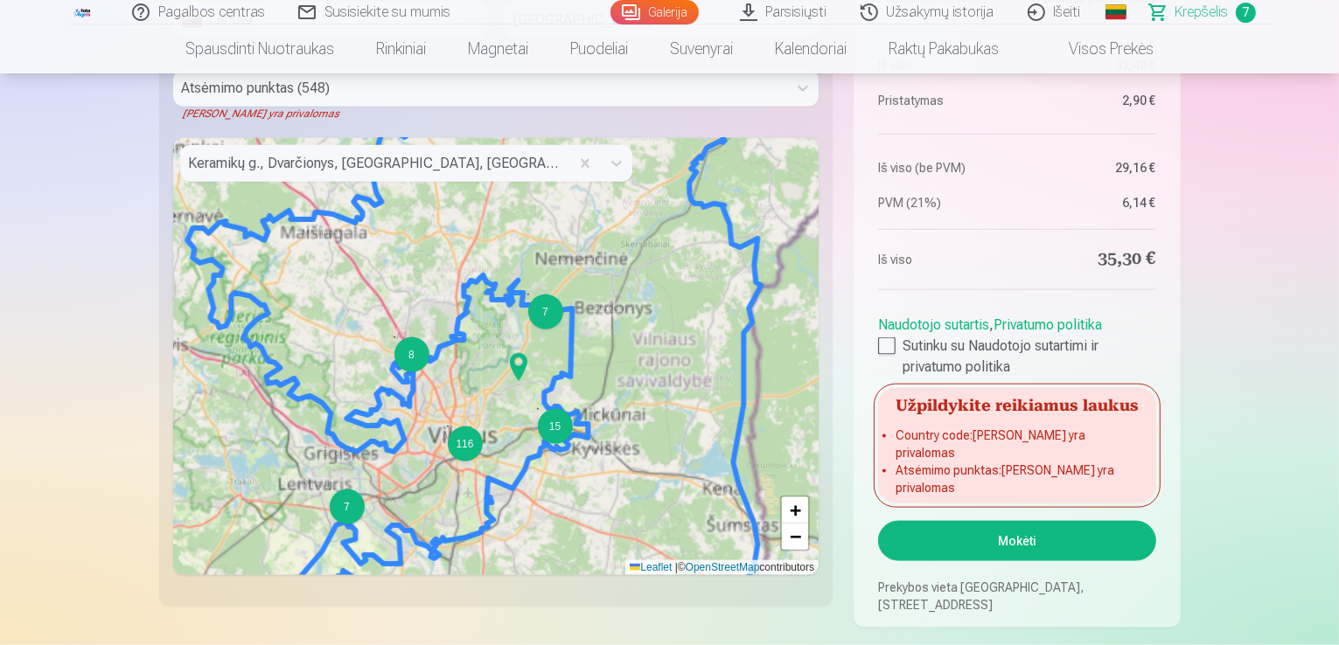
click at [516, 351] on img at bounding box center [519, 367] width 28 height 42
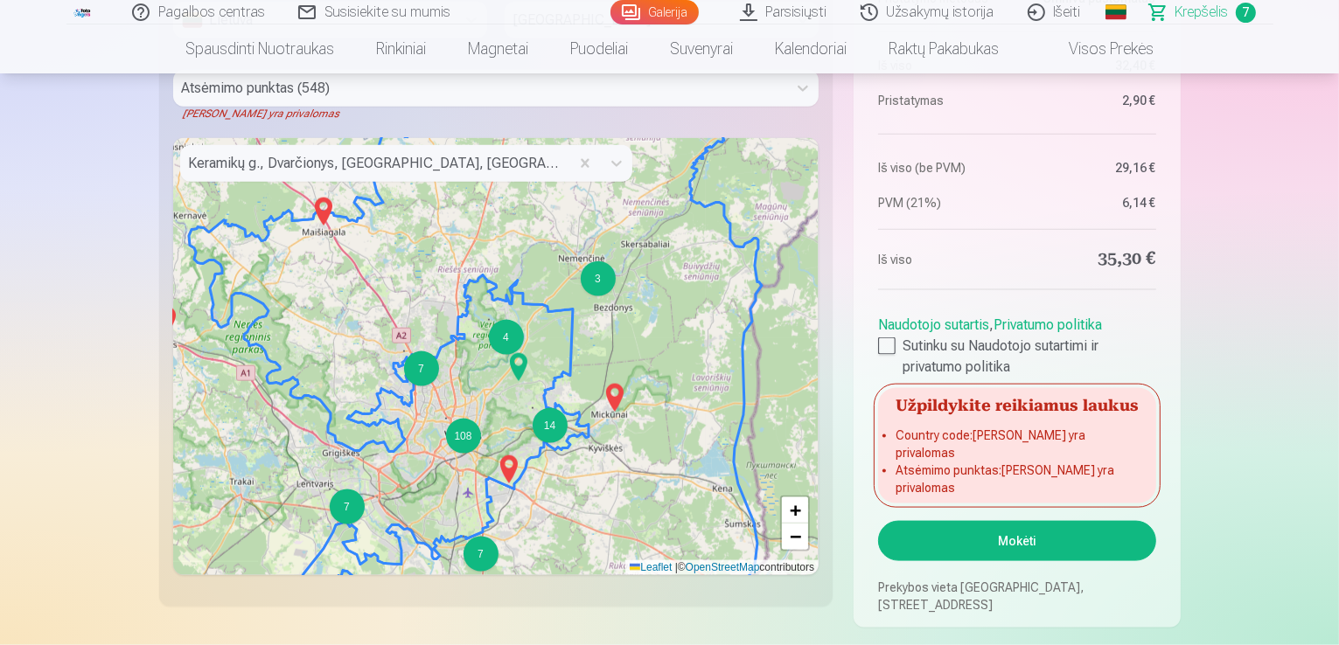
click at [513, 364] on img at bounding box center [519, 367] width 28 height 42
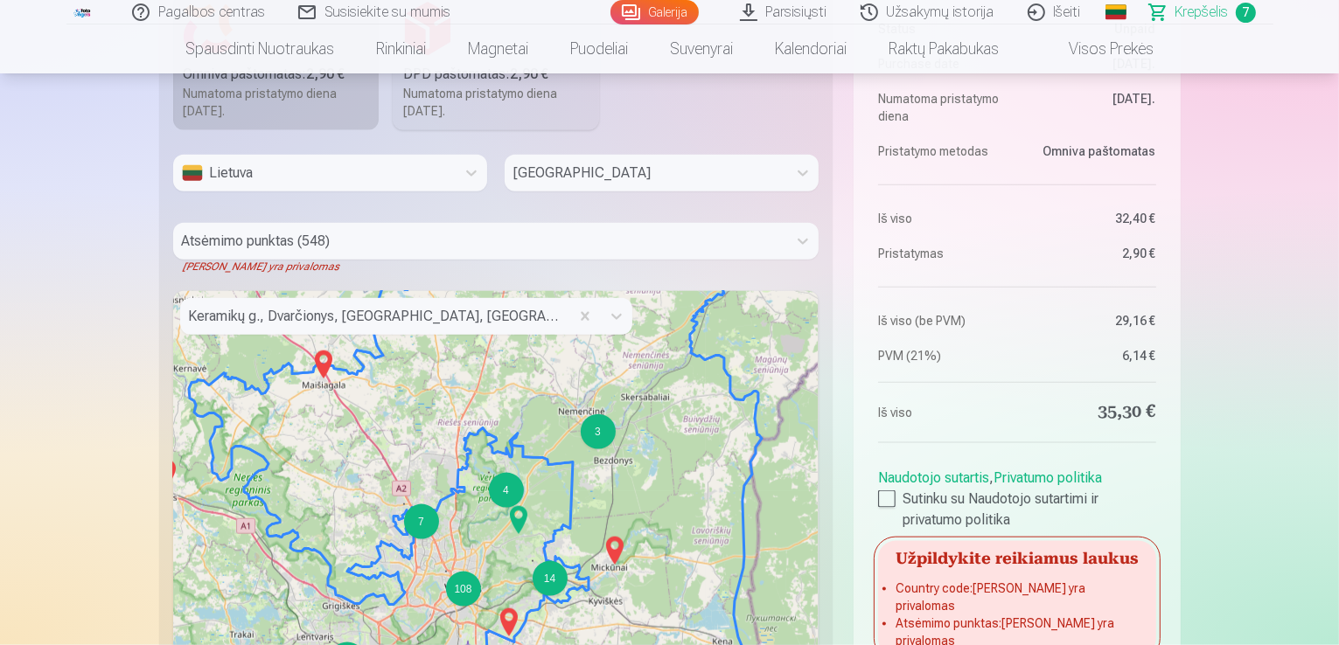
scroll to position [2134, 0]
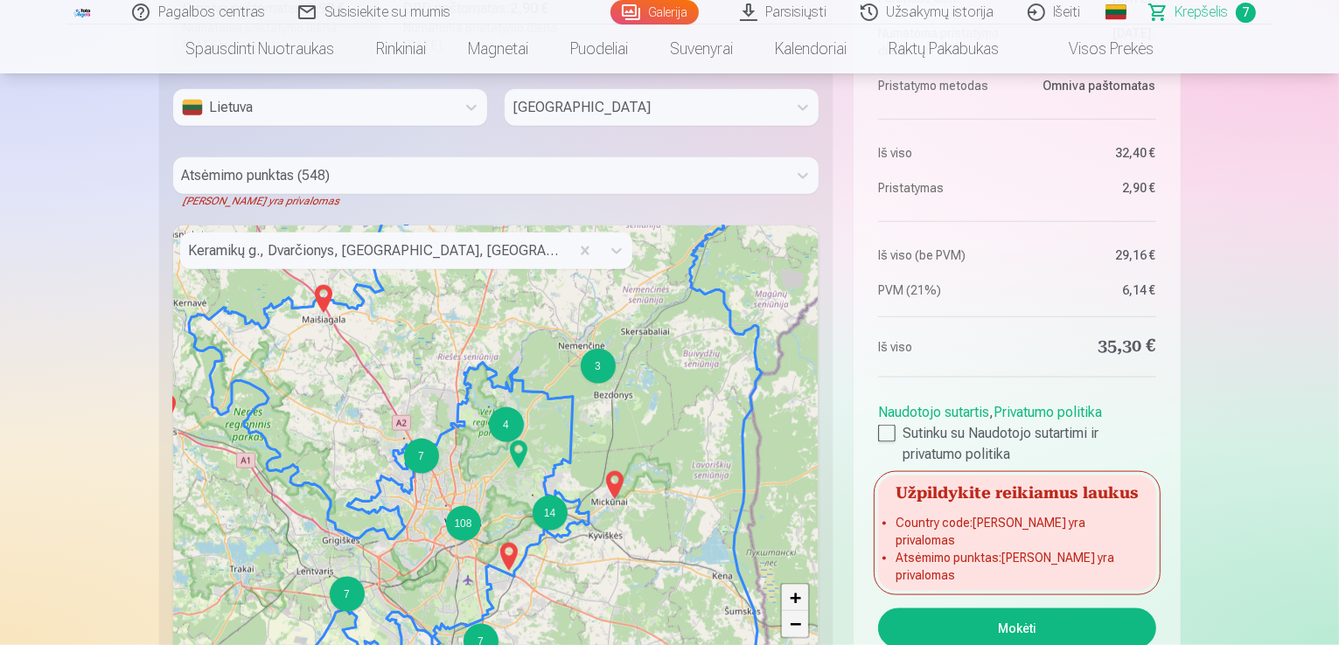
click at [794, 597] on span "+" at bounding box center [795, 598] width 11 height 22
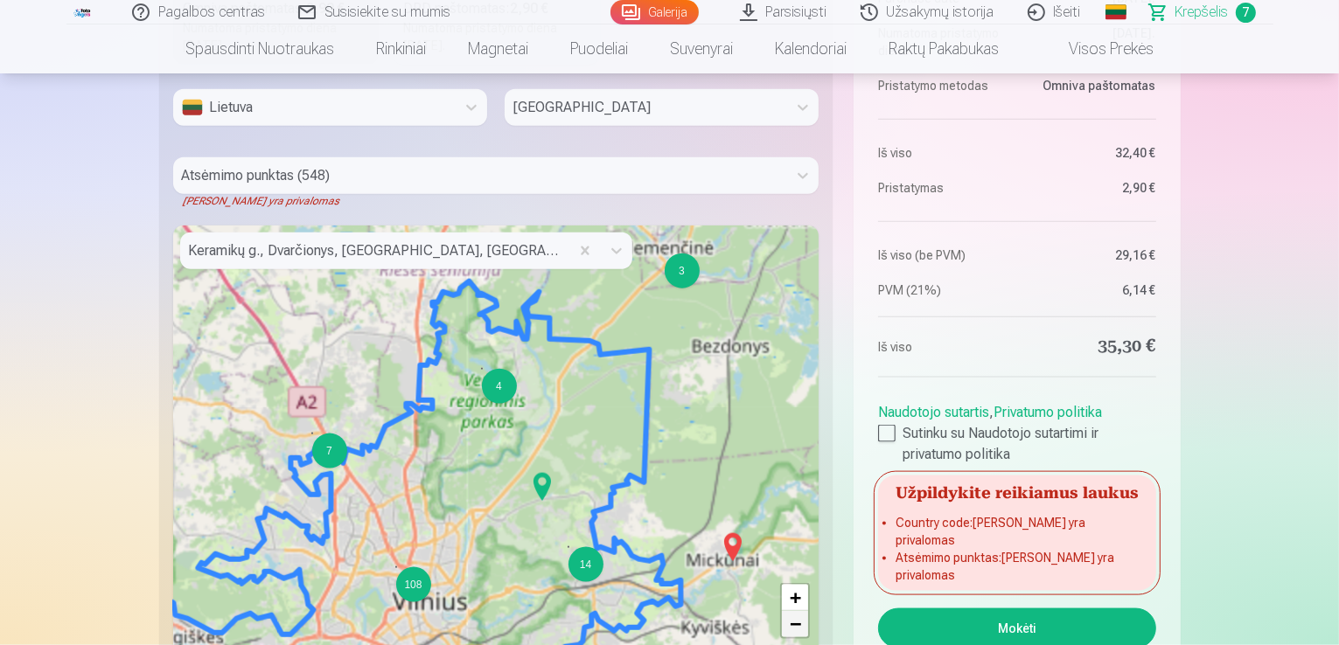
scroll to position [2151, 0]
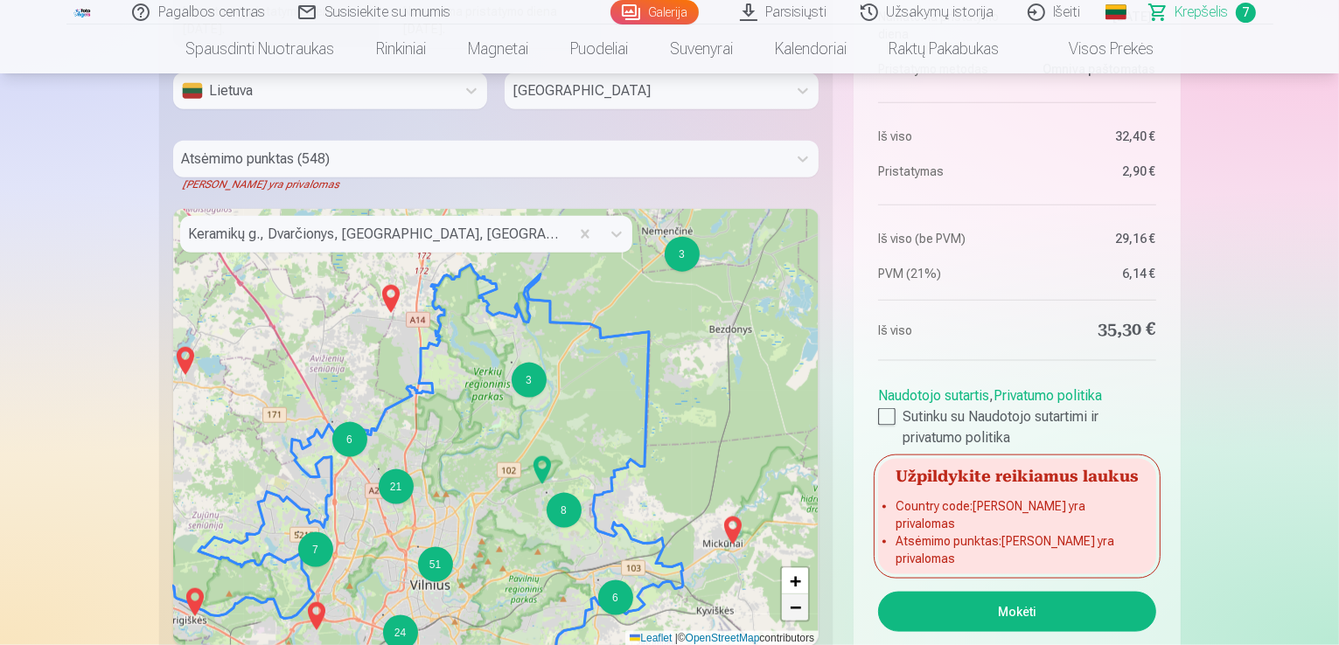
click at [794, 596] on span "−" at bounding box center [795, 607] width 11 height 22
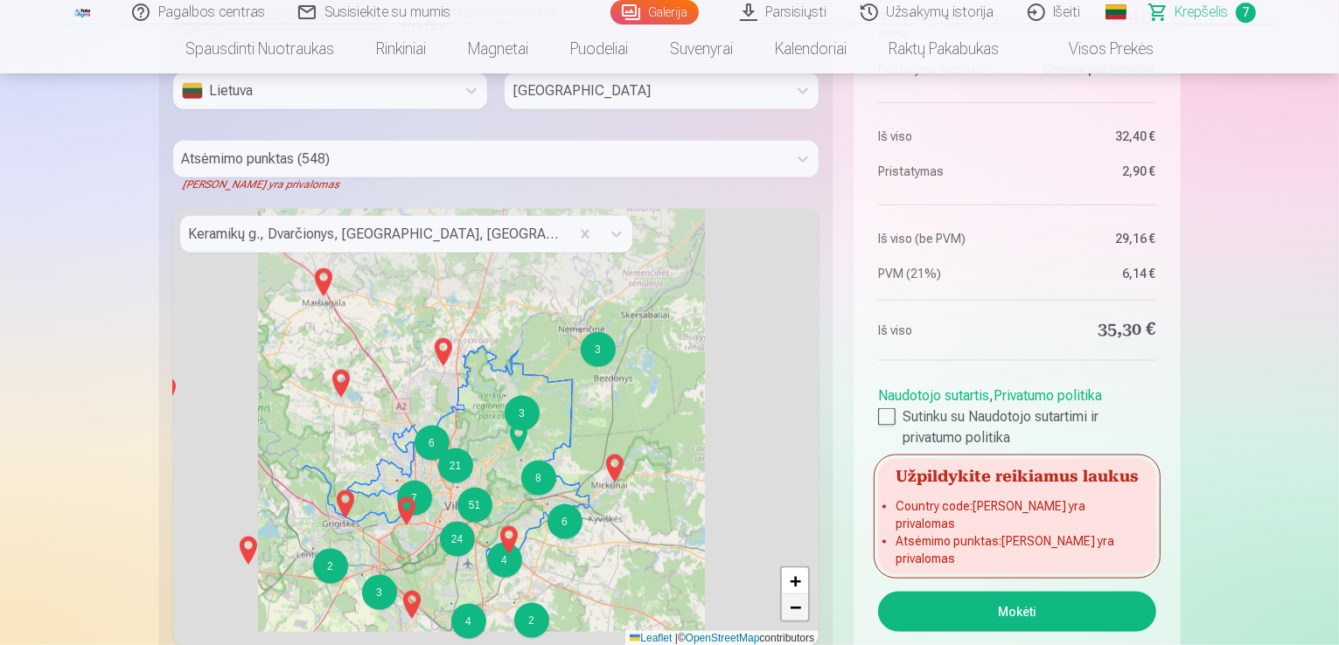
click at [793, 595] on link "−" at bounding box center [795, 608] width 26 height 26
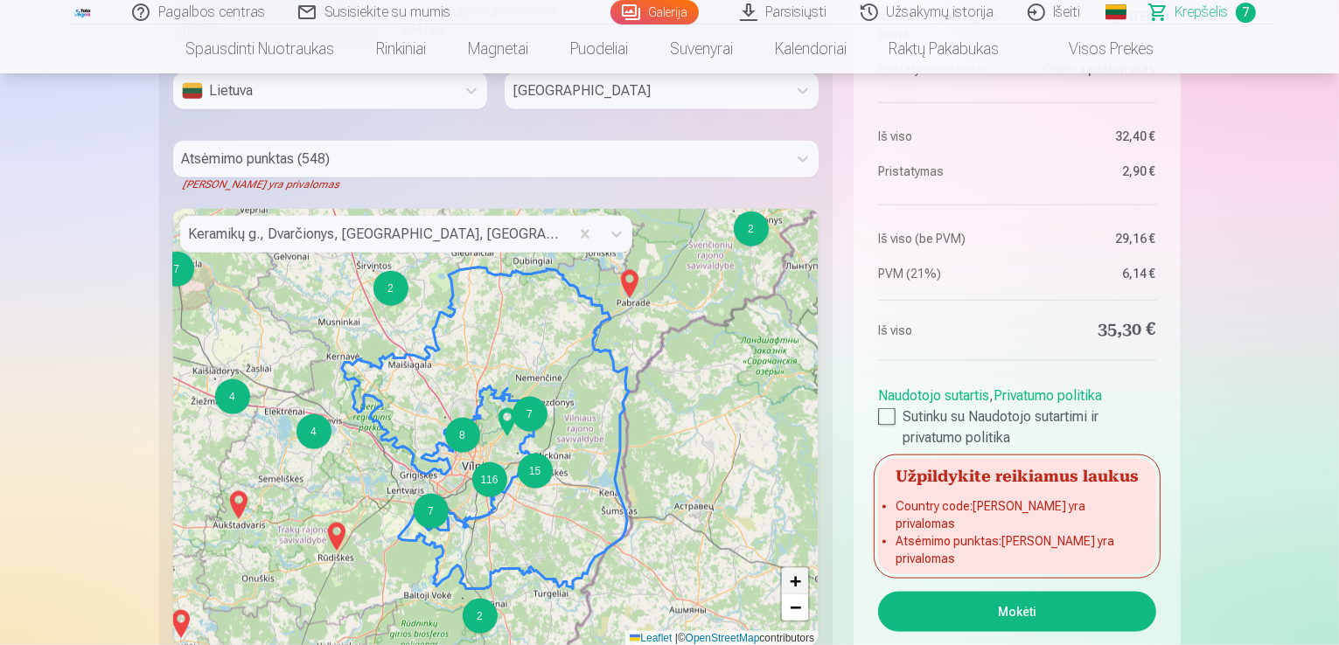
click at [790, 574] on span "+" at bounding box center [795, 581] width 11 height 22
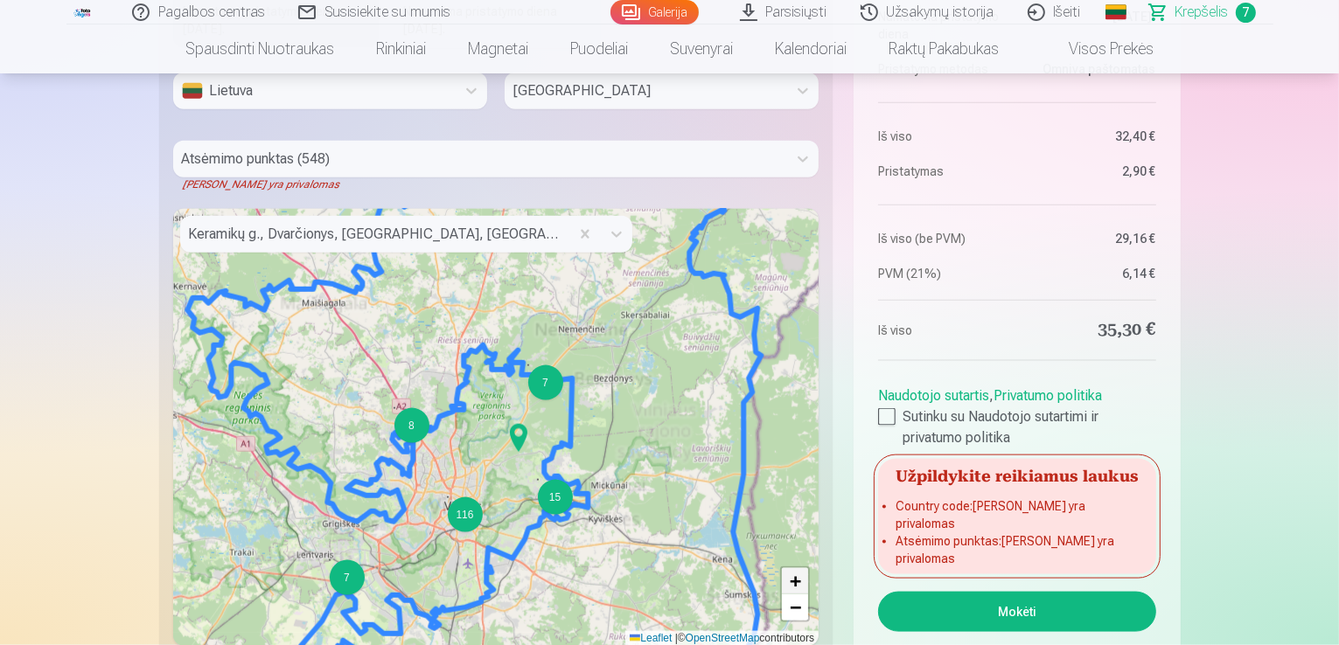
click at [791, 577] on span "+" at bounding box center [795, 581] width 11 height 22
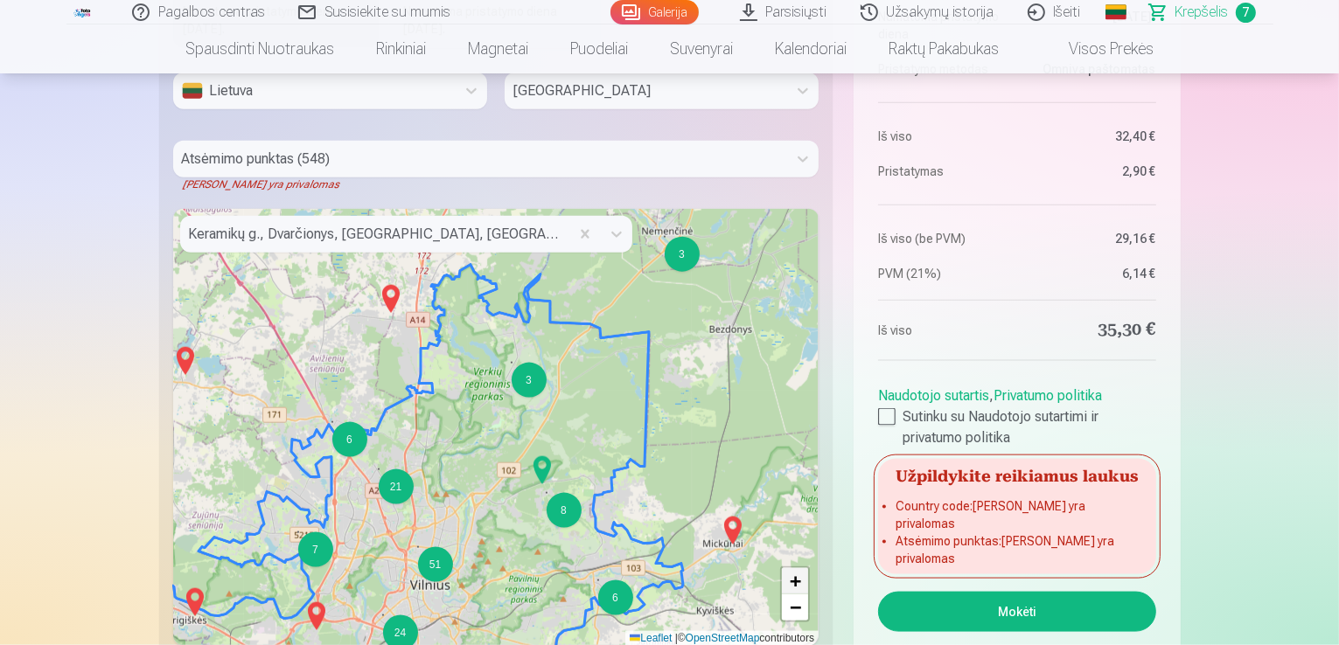
click at [791, 577] on span "+" at bounding box center [795, 581] width 11 height 22
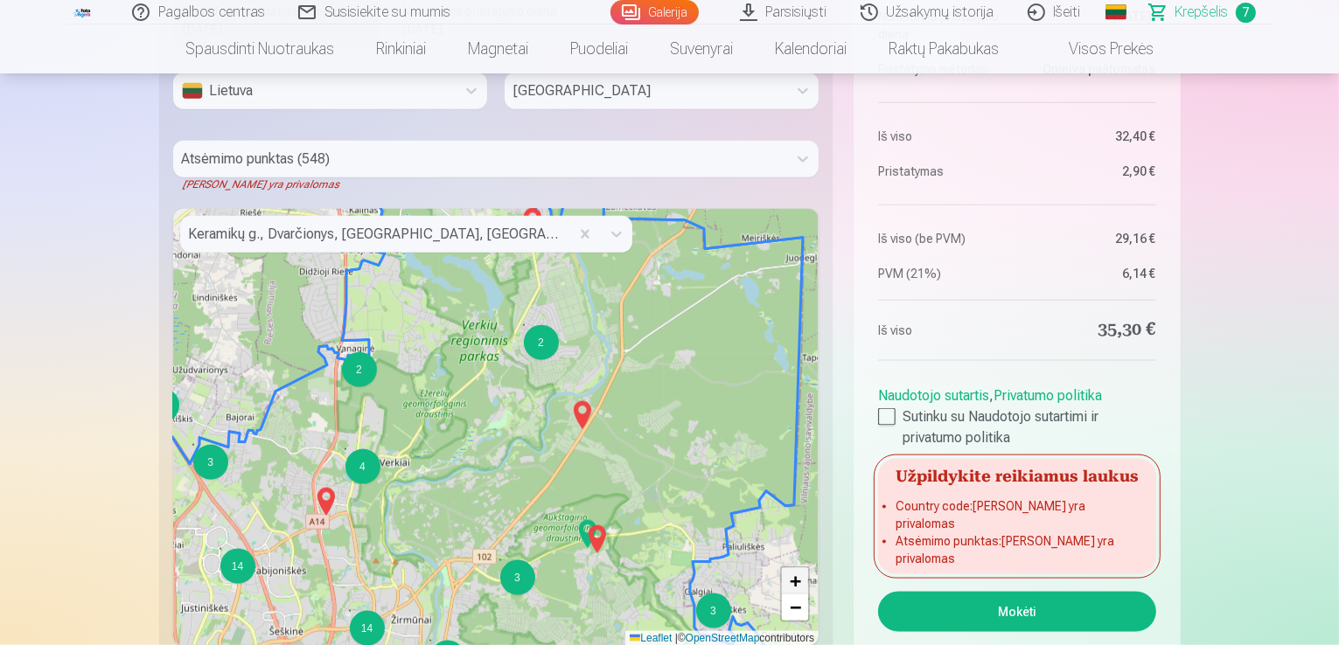
click at [794, 577] on span "+" at bounding box center [795, 581] width 11 height 22
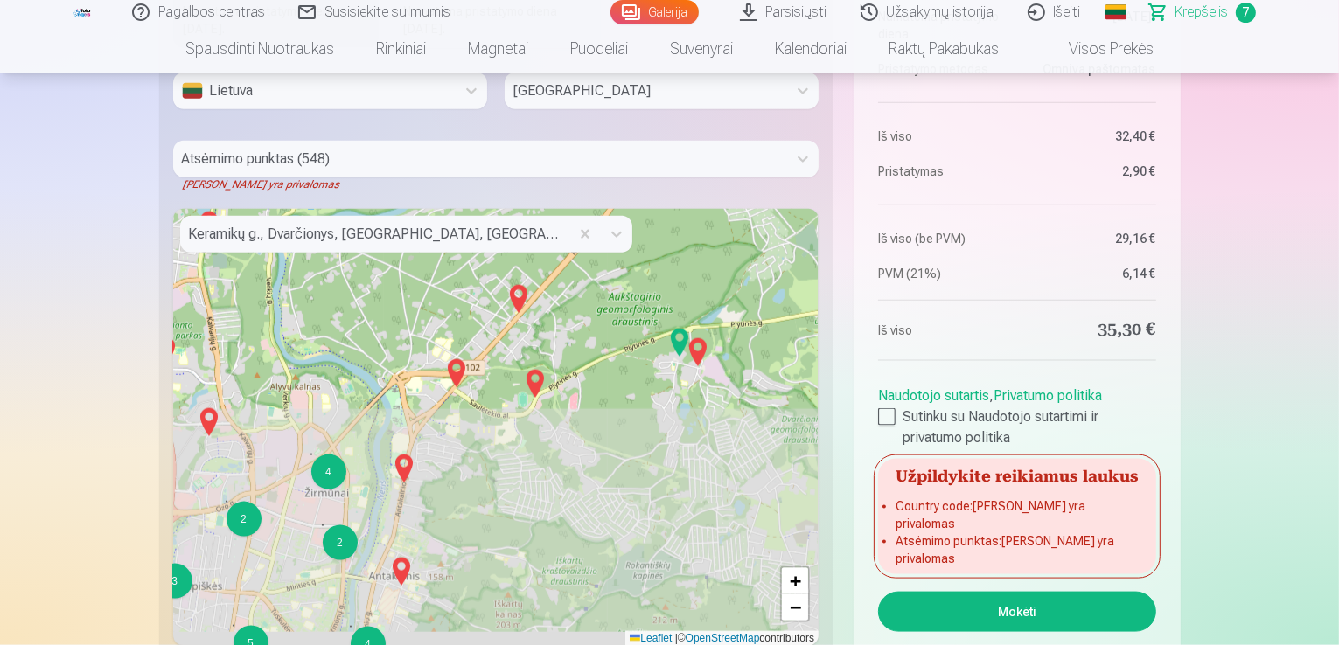
drag, startPoint x: 501, startPoint y: 487, endPoint x: 501, endPoint y: 225, distance: 262.3
click at [501, 225] on div "Keramikų g., Dvarčionys, [GEOGRAPHIC_DATA], [GEOGRAPHIC_DATA], [GEOGRAPHIC_DATA…" at bounding box center [496, 427] width 646 height 437
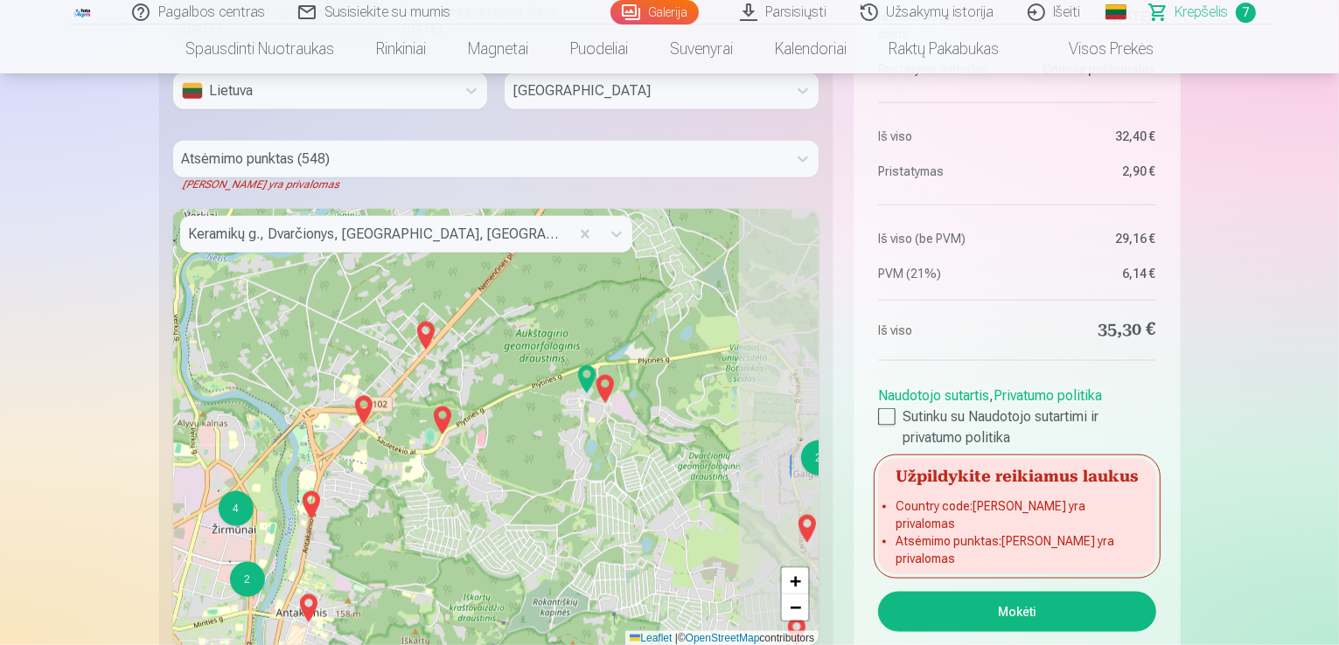
drag, startPoint x: 692, startPoint y: 379, endPoint x: 602, endPoint y: 417, distance: 97.1
click at [602, 417] on div "3 2 2 2 2 2 3 2 2 7 5 2 3 2 3 2 4 3 4 2 4 2 4 2 3 2 5 2 2 2 3 2 3 6 3 + − Leafl…" at bounding box center [496, 427] width 646 height 437
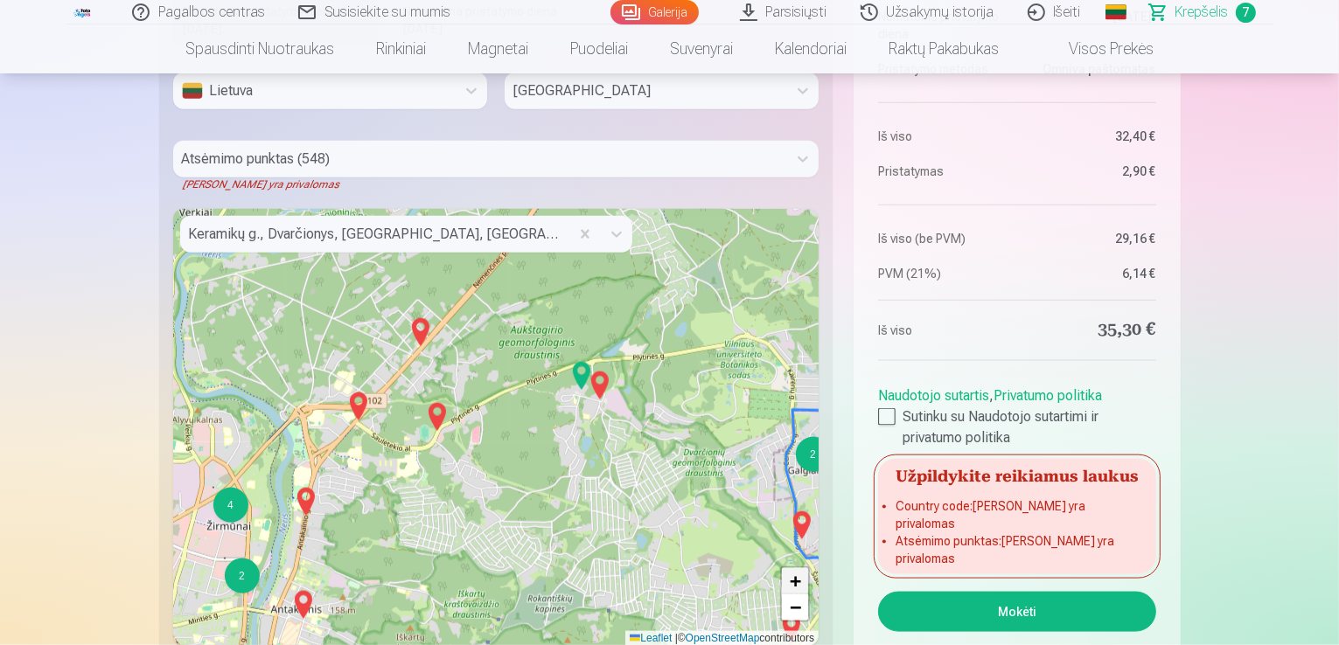
drag, startPoint x: 806, startPoint y: 590, endPoint x: 794, endPoint y: 574, distance: 19.9
click at [790, 574] on div "3 2 2 2 2 3 2 2 7 5 2 3 2 3 2 4 3 4 2 4 2 4 2 3 2 5 2 2 2 3 2 3 6 3 2 + − Leafl…" at bounding box center [496, 427] width 646 height 437
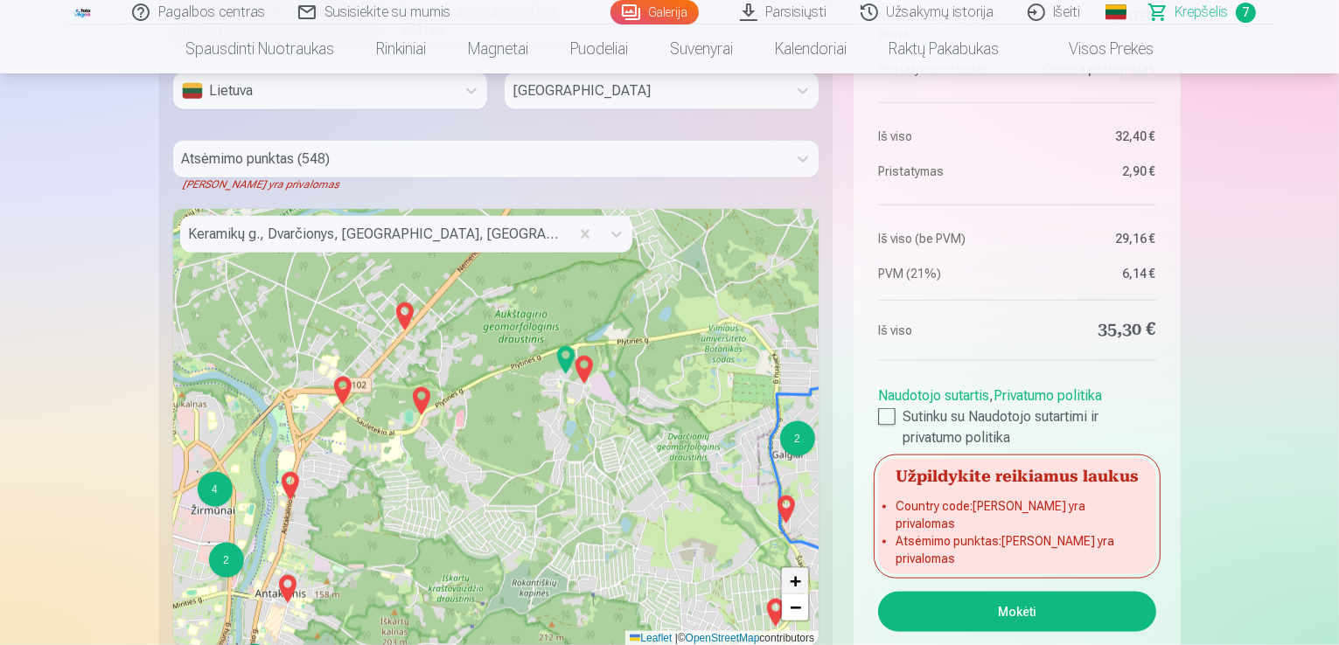
click at [798, 577] on span "+" at bounding box center [795, 581] width 11 height 22
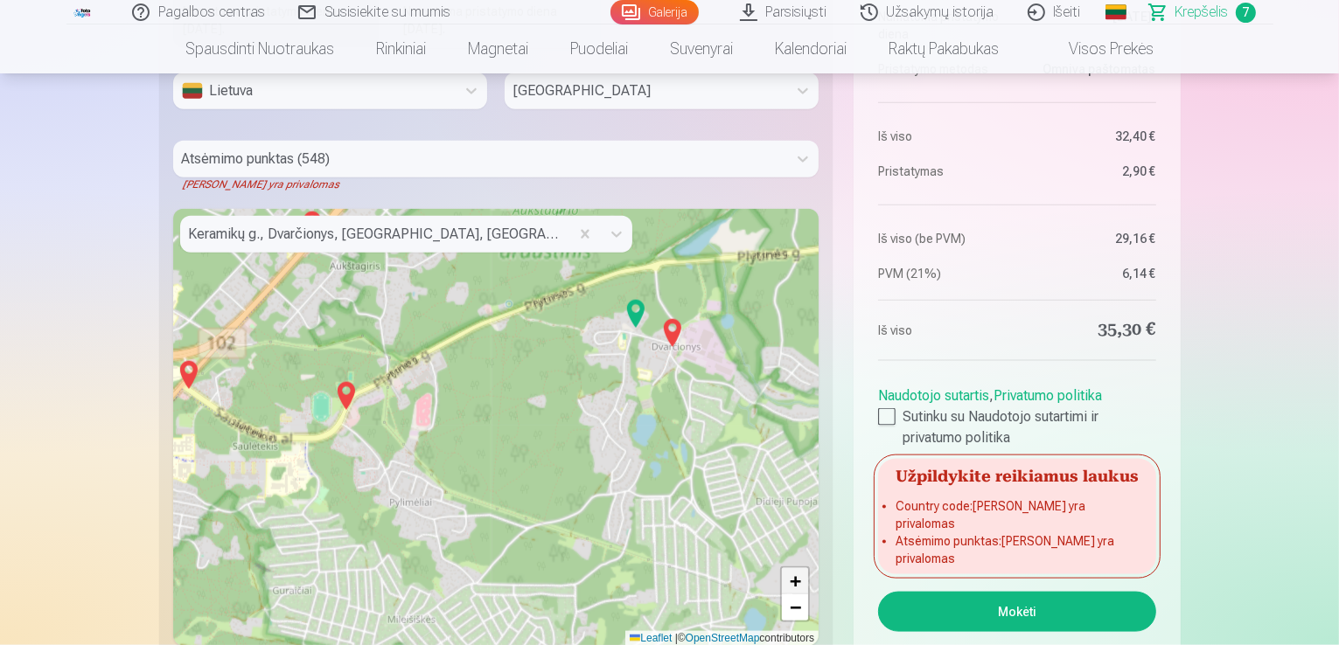
click at [797, 578] on span "+" at bounding box center [795, 581] width 11 height 22
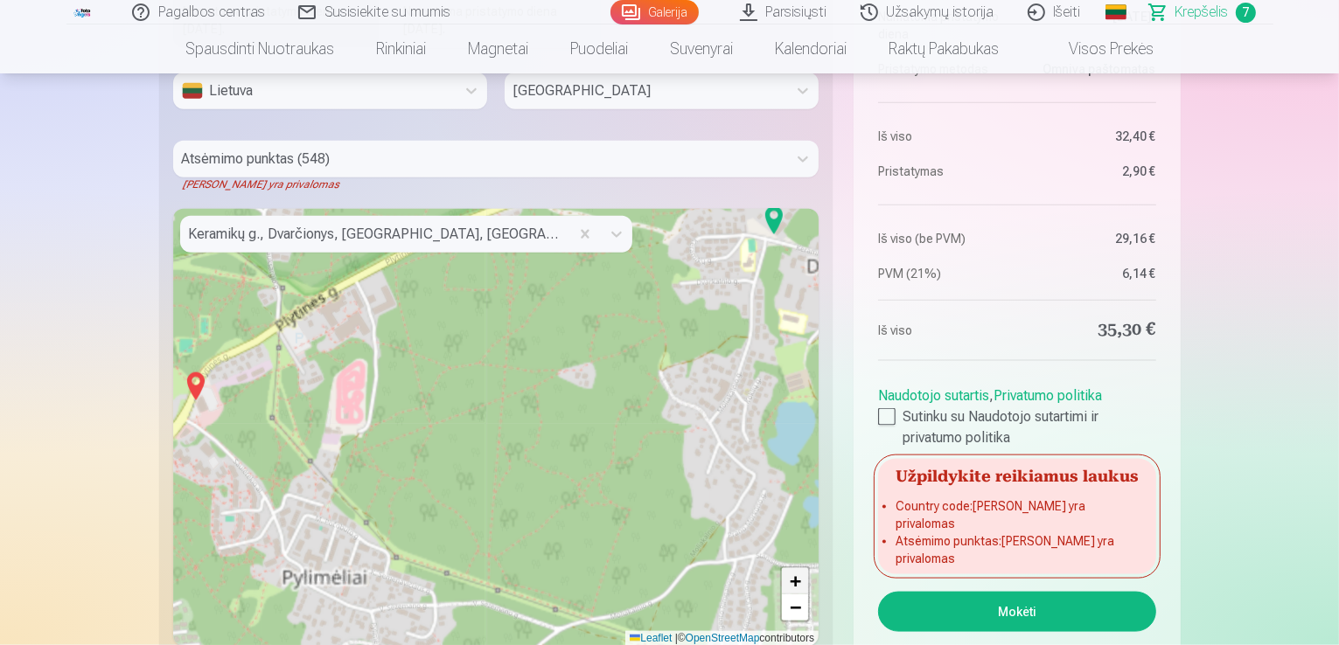
click at [797, 578] on span "+" at bounding box center [795, 581] width 11 height 22
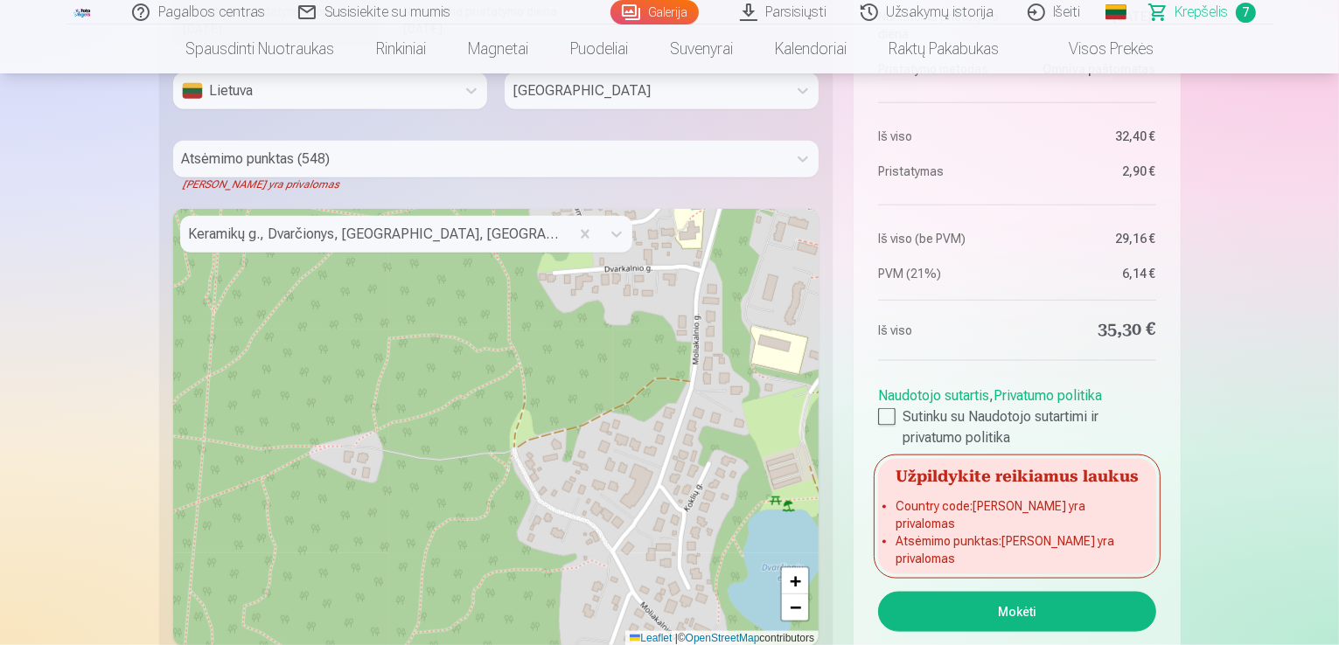
drag, startPoint x: 764, startPoint y: 284, endPoint x: 458, endPoint y: 414, distance: 332.6
click at [451, 417] on div "+ − Leaflet | © OpenStreetMap contributors" at bounding box center [496, 427] width 646 height 437
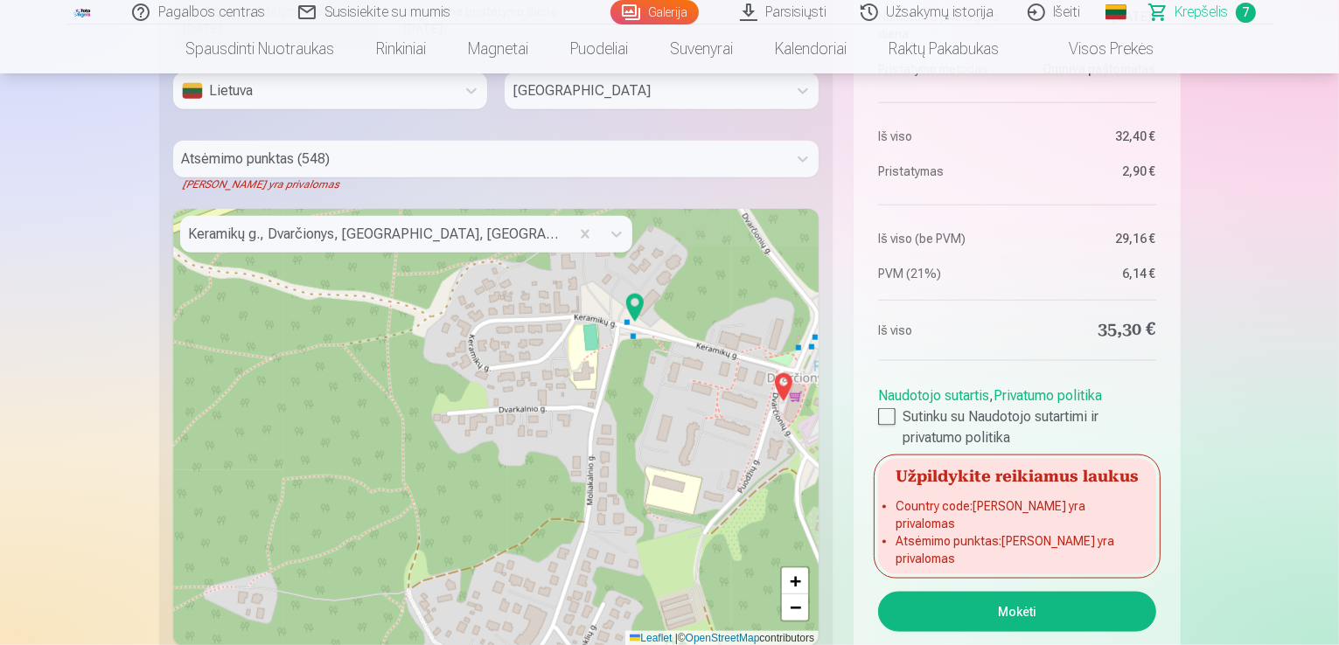
drag, startPoint x: 574, startPoint y: 344, endPoint x: 465, endPoint y: 463, distance: 162.2
click at [465, 463] on div "+ − Leaflet | © OpenStreetMap contributors" at bounding box center [496, 427] width 646 height 437
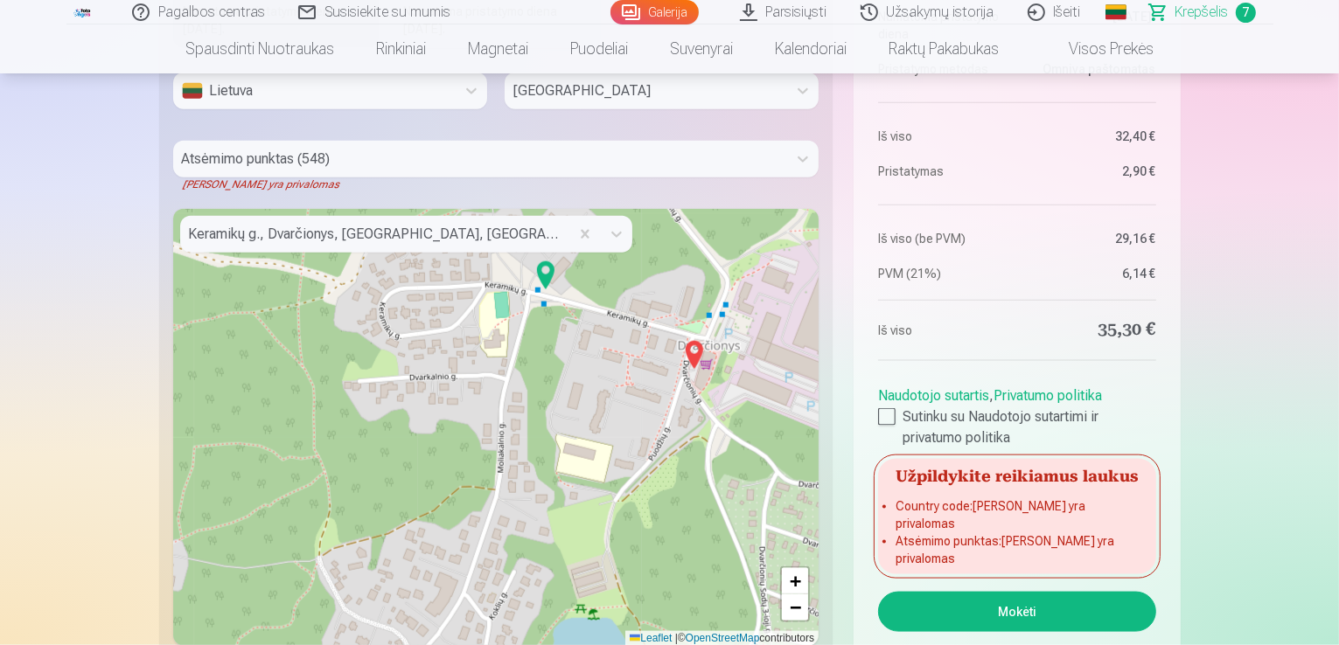
drag, startPoint x: 720, startPoint y: 464, endPoint x: 616, endPoint y: 414, distance: 116.2
click at [616, 414] on div "+ − Leaflet | © OpenStreetMap contributors" at bounding box center [496, 427] width 646 height 437
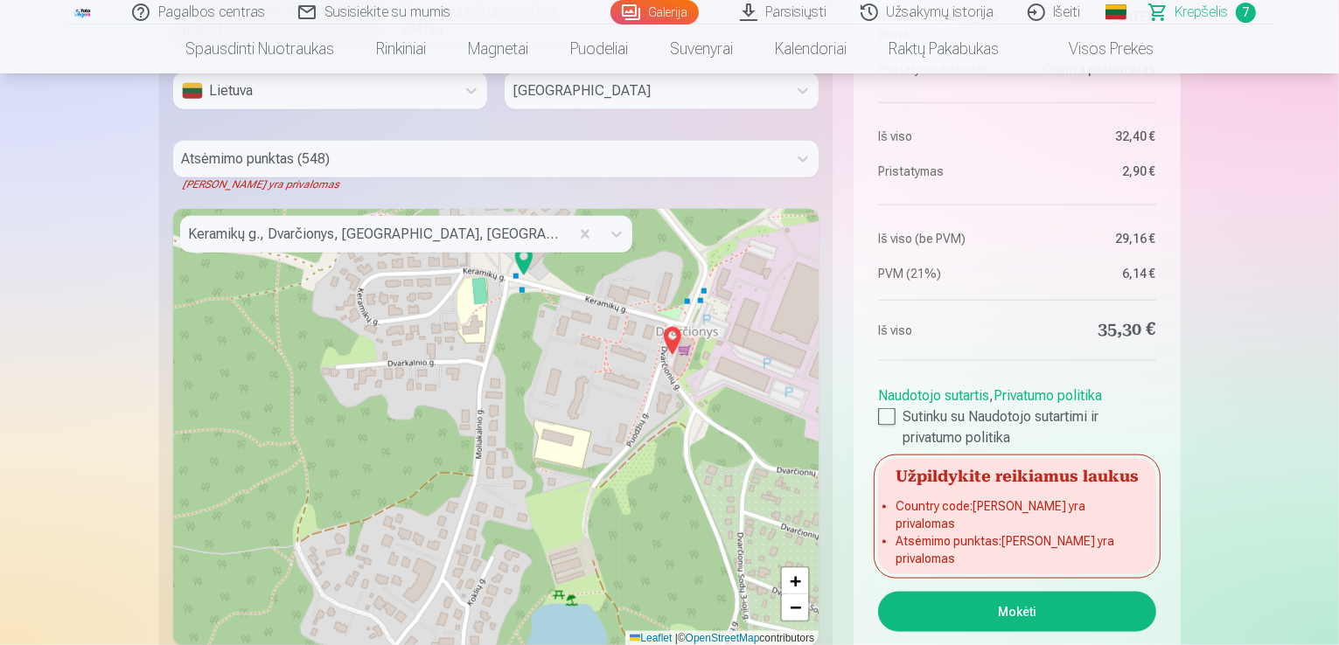
click at [670, 338] on img at bounding box center [672, 341] width 28 height 42
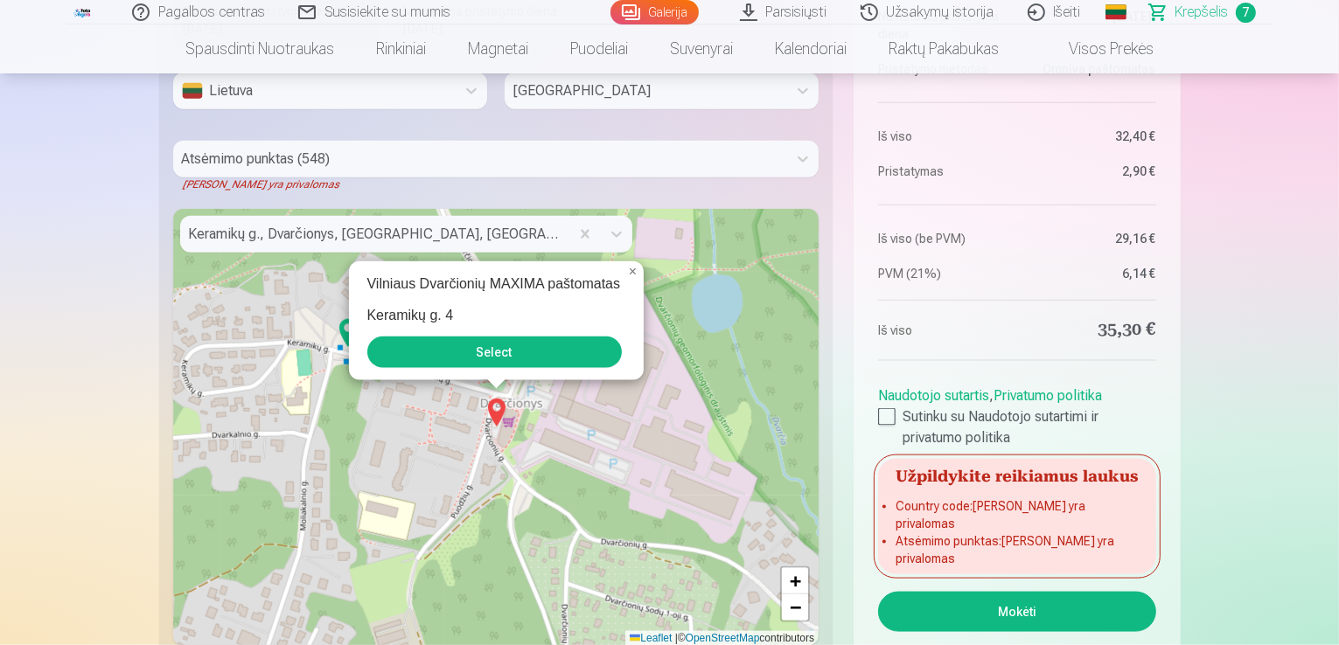
click at [504, 365] on button "Select" at bounding box center [494, 352] width 254 height 31
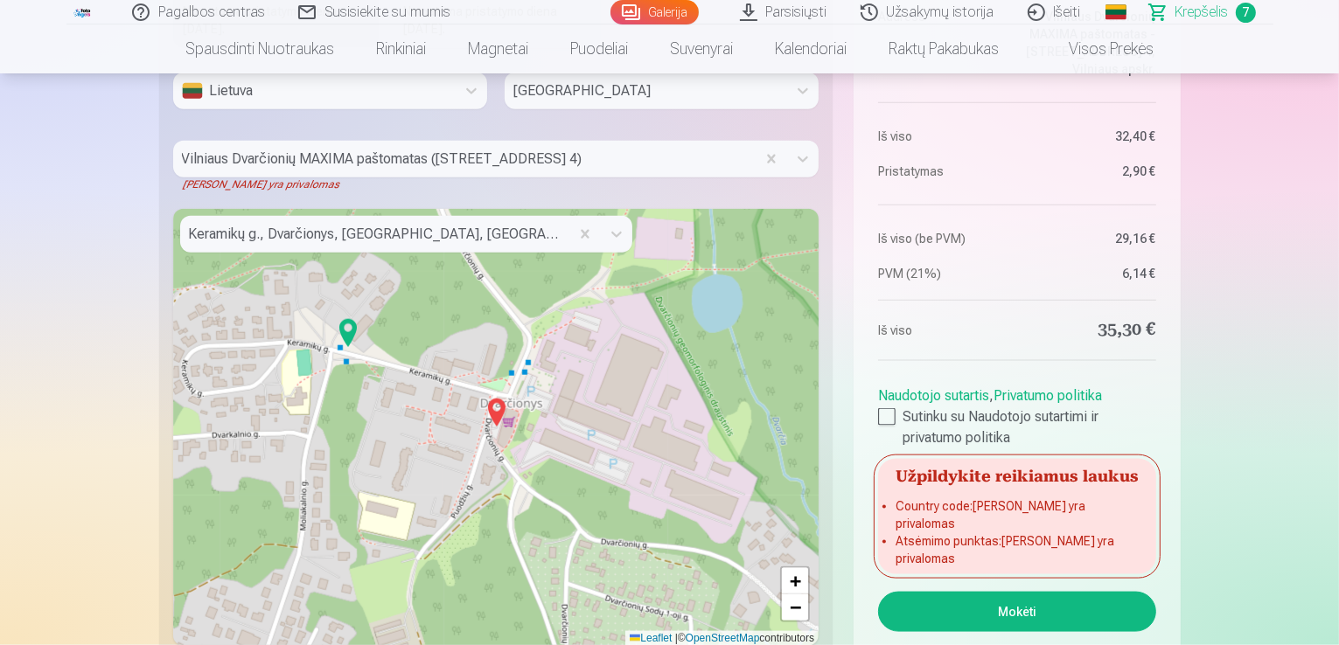
click at [1006, 606] on button "Mokėti" at bounding box center [1016, 612] width 277 height 40
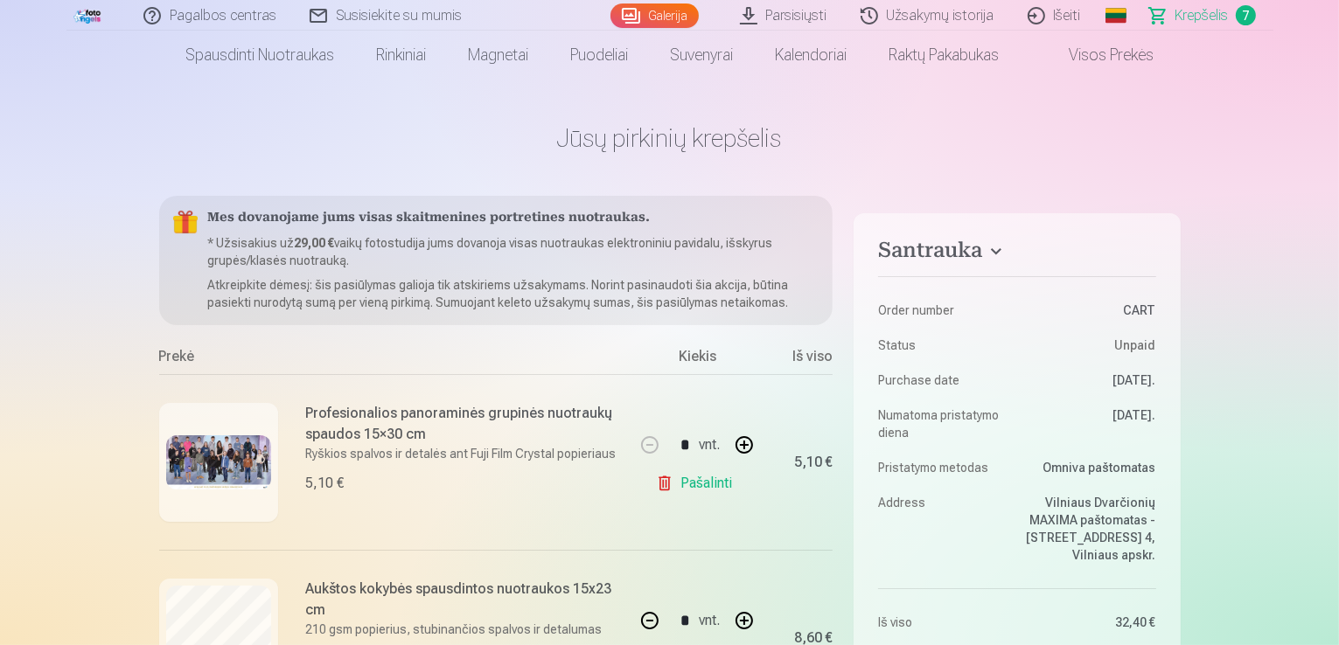
scroll to position [0, 0]
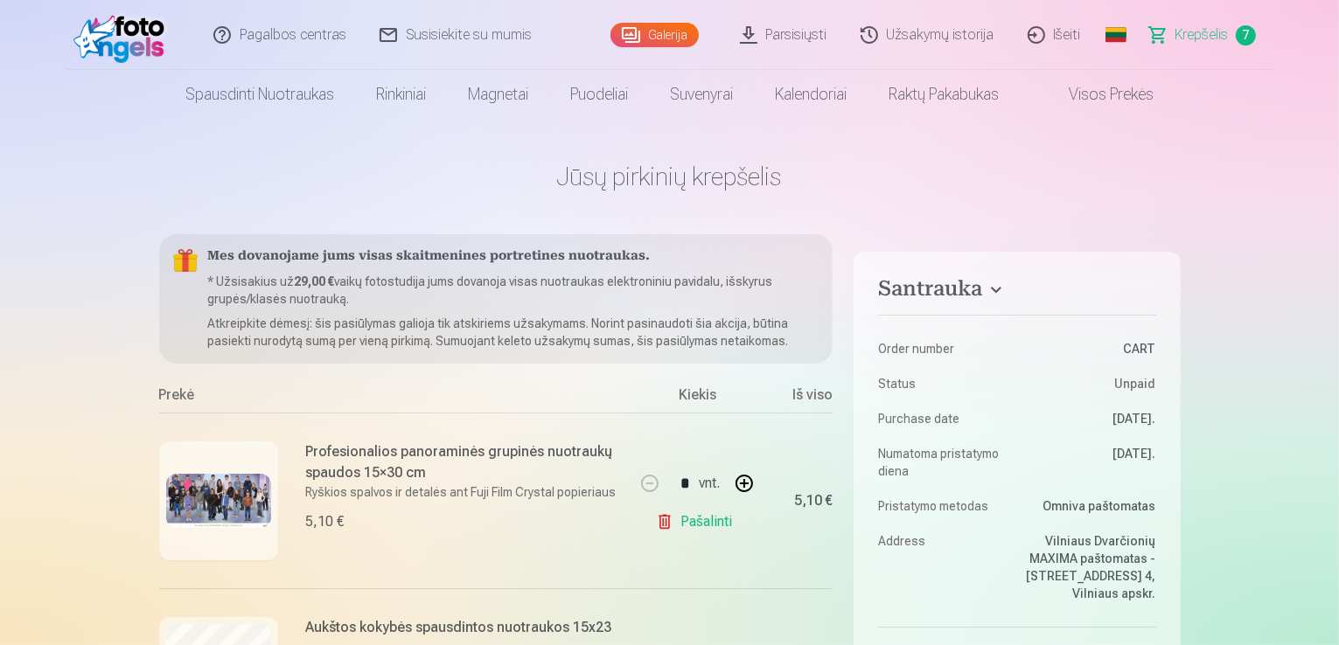
click at [263, 33] on link "Pagalbos centras" at bounding box center [281, 35] width 166 height 70
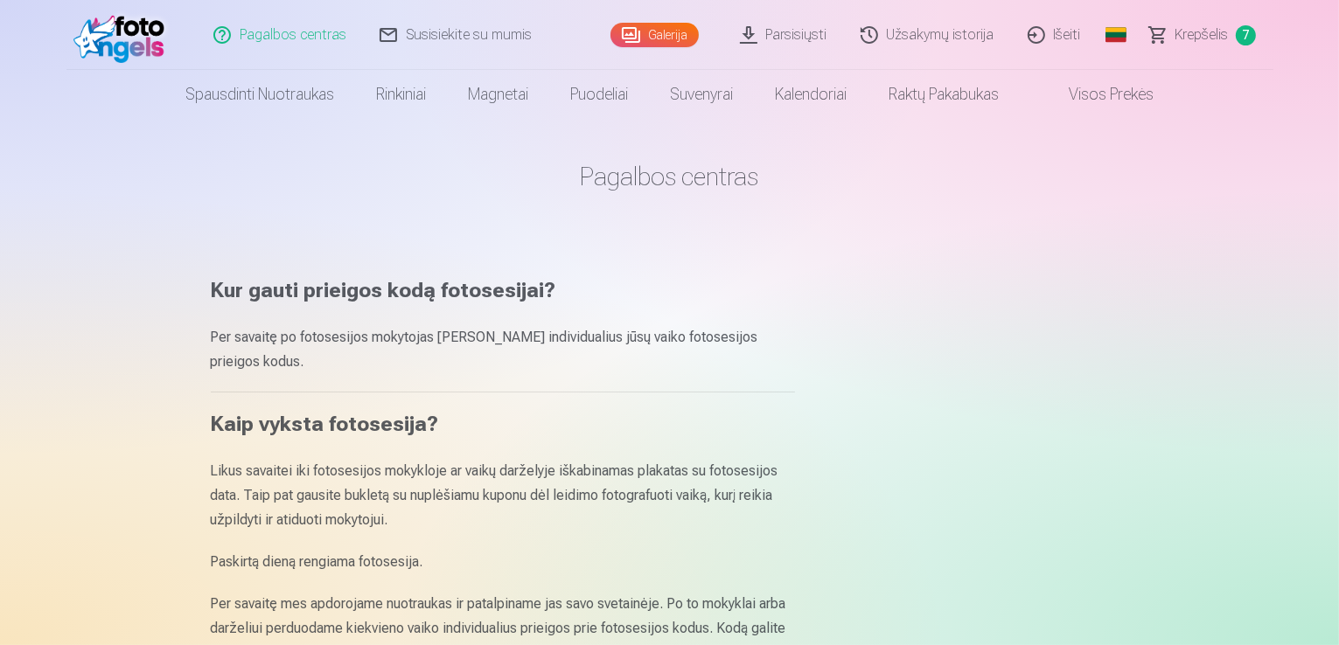
click at [426, 32] on link "Susisiekite su mumis" at bounding box center [456, 35] width 185 height 70
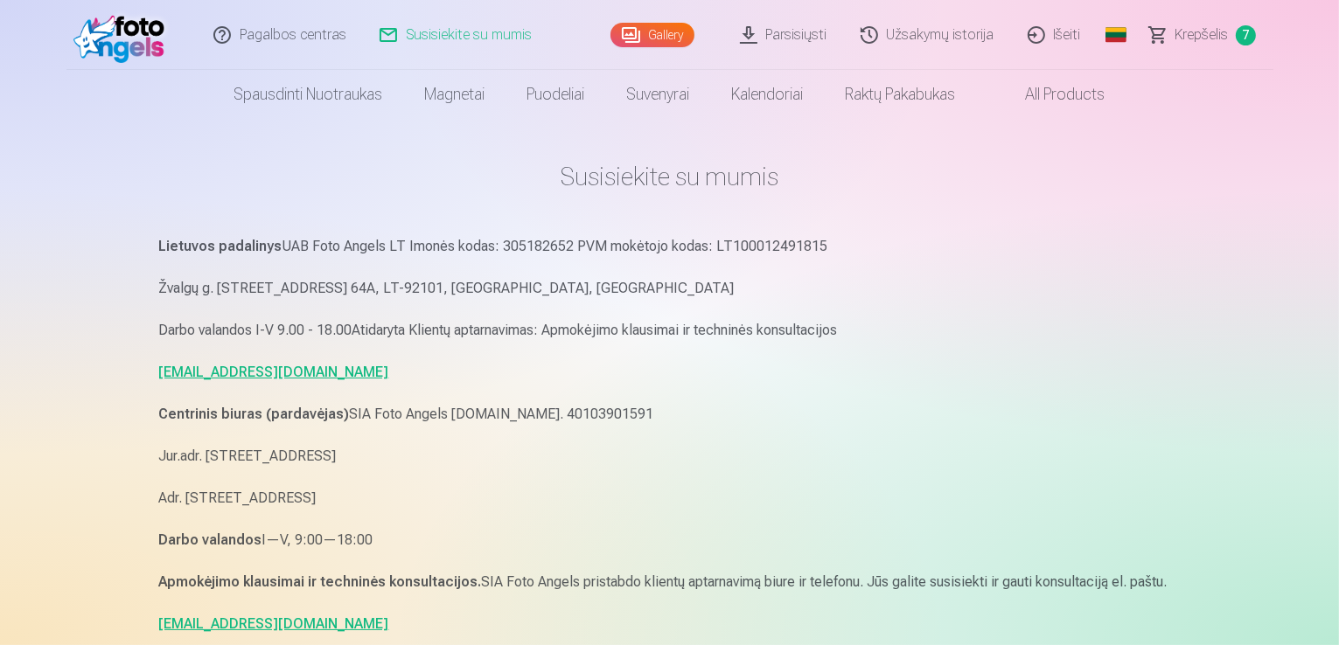
click at [247, 366] on link "pagalba.fotoangels@gmail.com" at bounding box center [274, 372] width 230 height 17
click at [322, 372] on link "pagalba.fotoangels@gmail.com" at bounding box center [274, 372] width 230 height 17
drag, startPoint x: 367, startPoint y: 369, endPoint x: 142, endPoint y: 376, distance: 225.7
click at [108, 379] on div "Pagalbos centras Susisiekite su mumis Gallery Parsisiųsti Užsakymų istorija Iše…" at bounding box center [669, 579] width 1339 height 1159
copy link "pagalba.fotoangels@gmail.com"
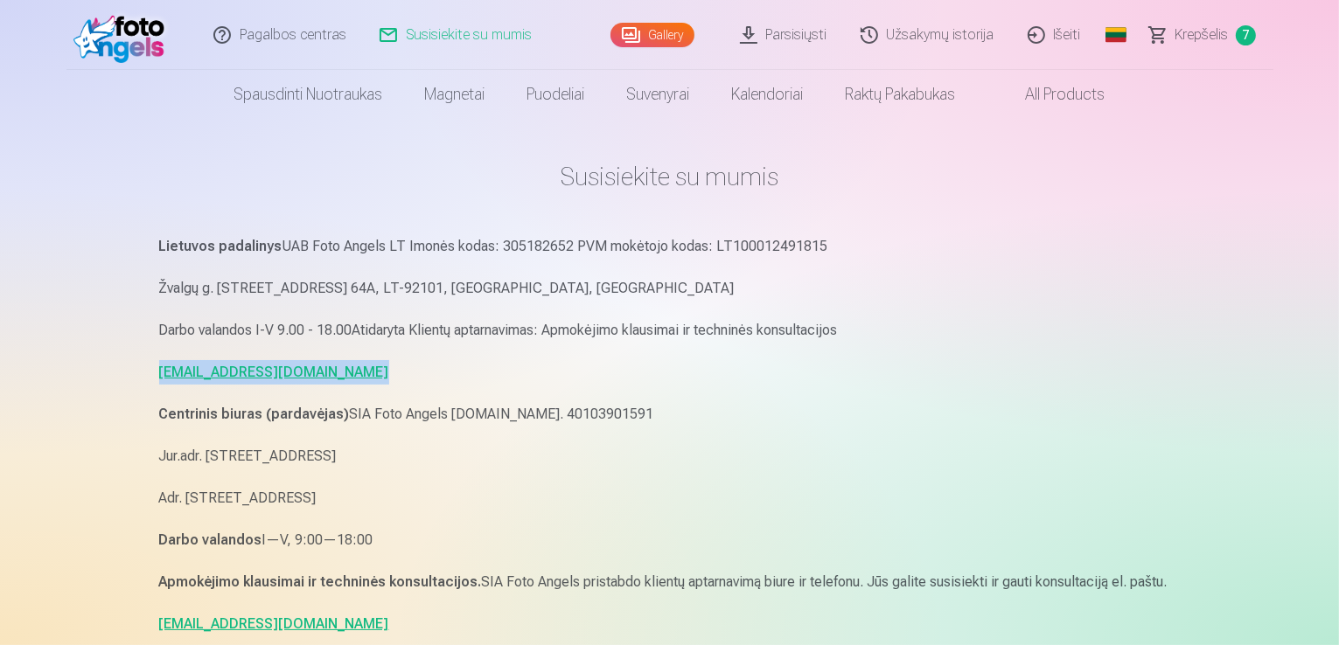
click at [1200, 35] on span "Krepšelis" at bounding box center [1201, 34] width 53 height 21
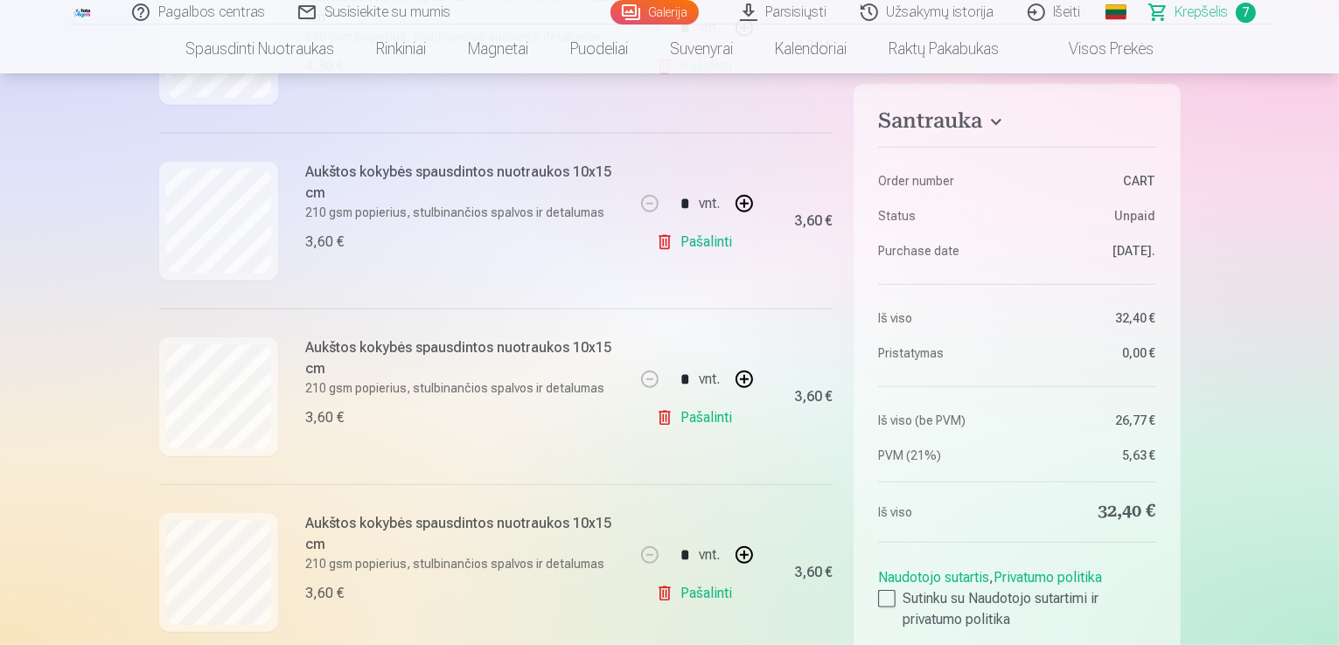
scroll to position [874, 0]
